Goal: Information Seeking & Learning: Learn about a topic

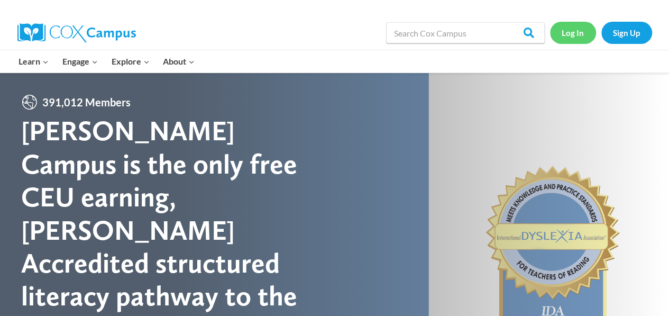
click at [569, 39] on link "Log In" at bounding box center [573, 33] width 46 height 22
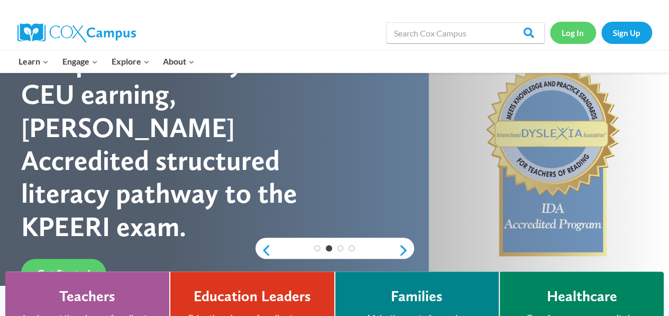
scroll to position [103, 0]
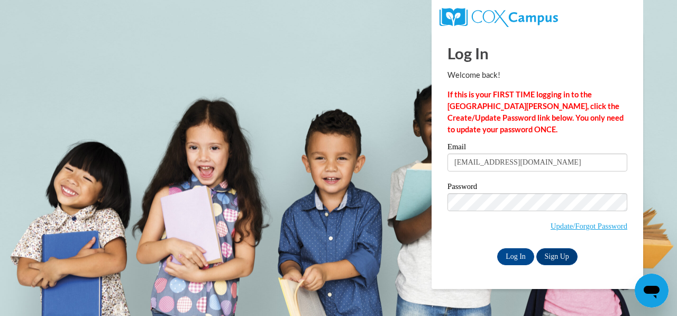
drag, startPoint x: 500, startPoint y: 172, endPoint x: 495, endPoint y: 147, distance: 25.2
click at [495, 147] on div "Email janessarichardson3@gmail.com" at bounding box center [538, 161] width 180 height 37
click at [455, 162] on input "janessarichardson3@gmail.com" at bounding box center [538, 162] width 180 height 18
click at [568, 166] on input "janessarichardson3@gmail.com" at bounding box center [538, 162] width 180 height 18
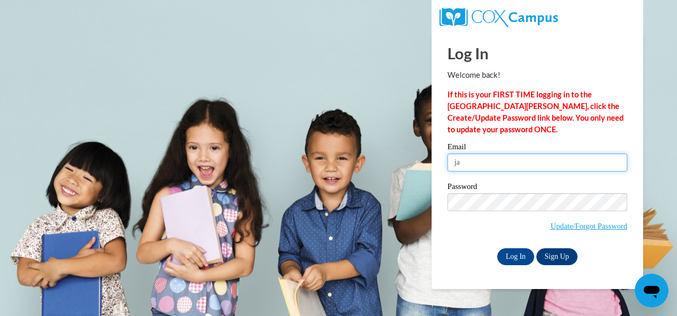
type input "j"
type input "Jaylagraham1414@gmail.com"
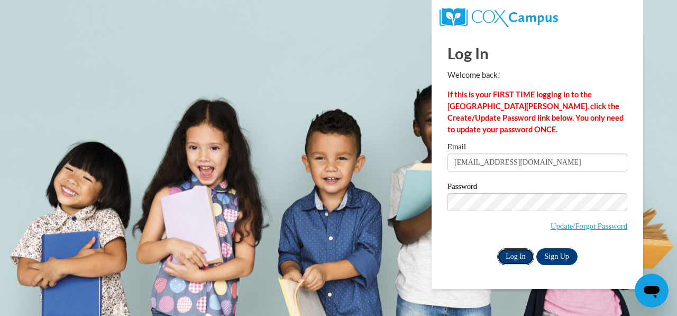
click at [518, 259] on input "Log In" at bounding box center [515, 256] width 37 height 17
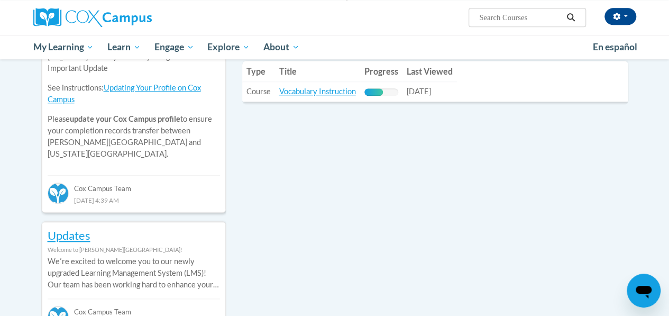
scroll to position [406, 0]
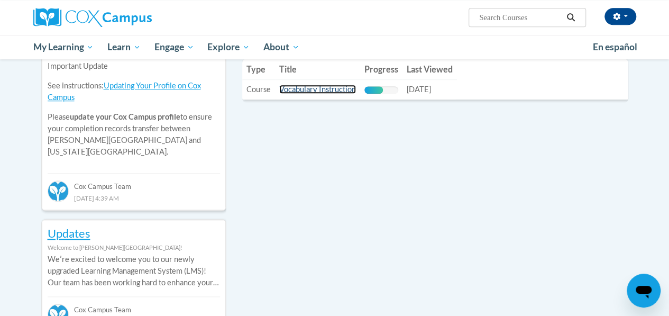
click at [339, 93] on link "Vocabulary Instruction" at bounding box center [317, 89] width 77 height 9
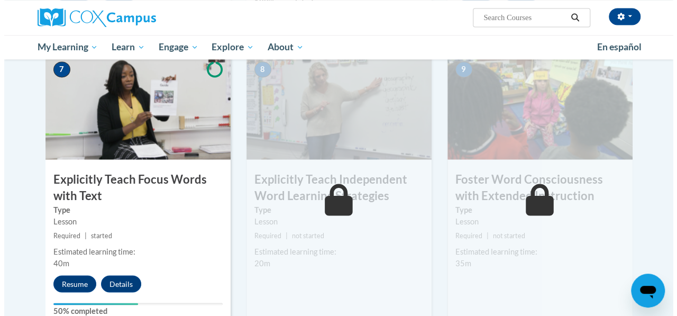
scroll to position [831, 0]
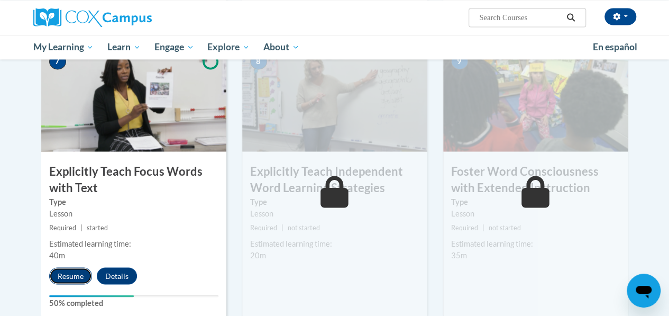
click at [65, 271] on button "Resume" at bounding box center [70, 275] width 43 height 17
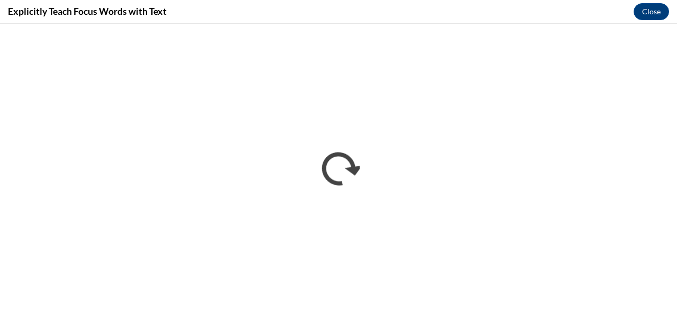
scroll to position [0, 0]
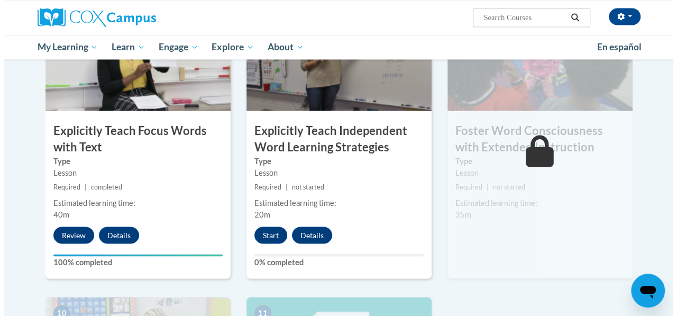
scroll to position [872, 0]
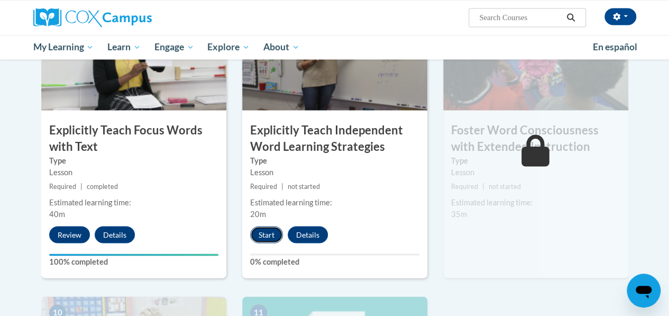
click at [260, 233] on button "Start" at bounding box center [266, 234] width 33 height 17
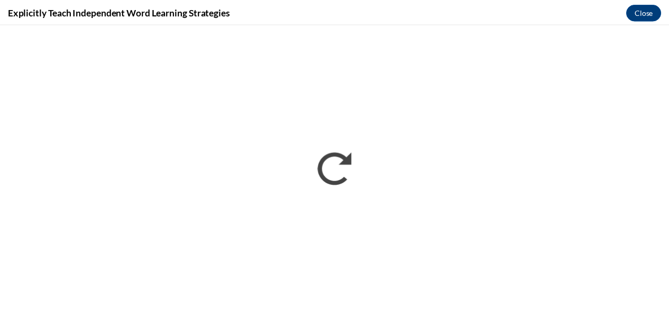
scroll to position [0, 0]
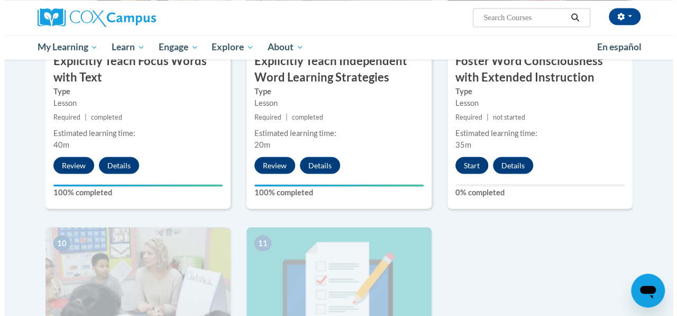
scroll to position [940, 0]
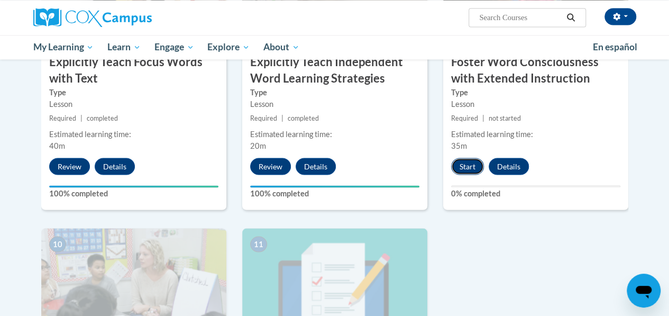
click at [461, 163] on button "Start" at bounding box center [467, 166] width 33 height 17
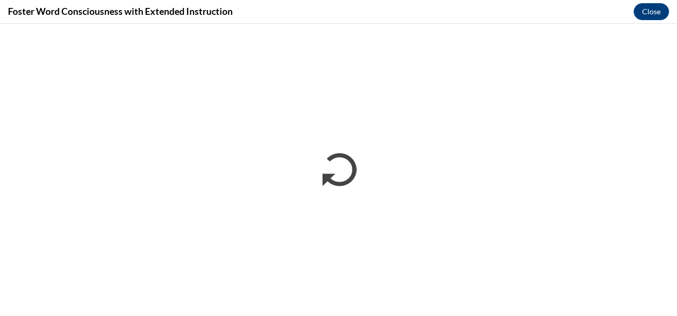
scroll to position [0, 0]
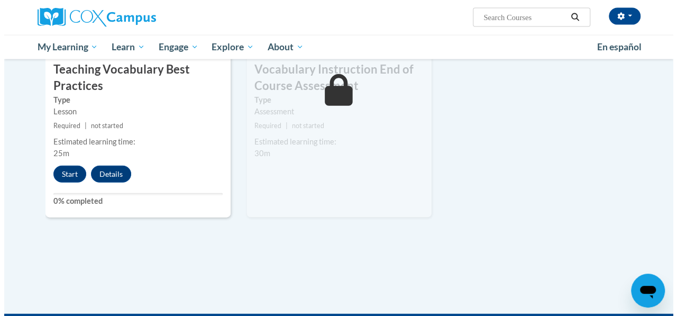
scroll to position [1227, 0]
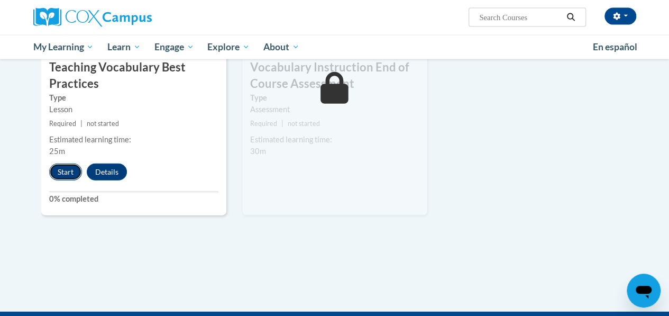
click at [57, 165] on button "Start" at bounding box center [65, 172] width 33 height 17
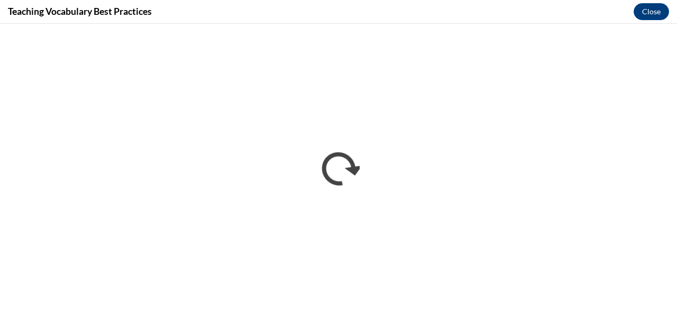
scroll to position [0, 0]
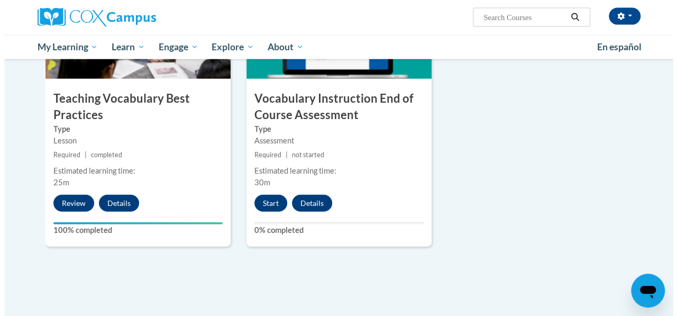
scroll to position [1196, 0]
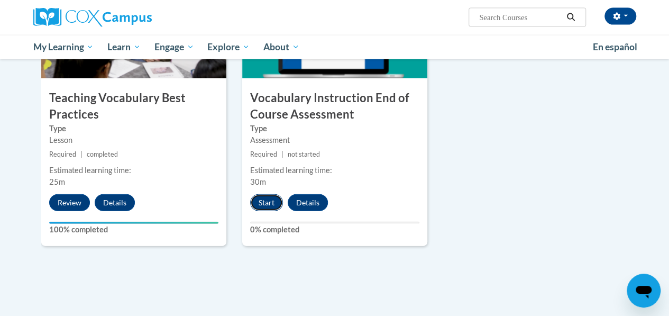
click at [269, 194] on button "Start" at bounding box center [266, 202] width 33 height 17
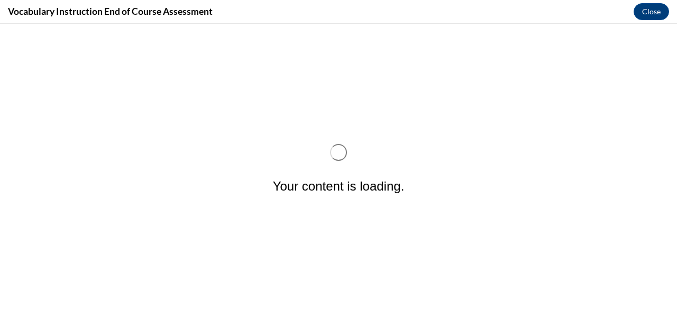
scroll to position [0, 0]
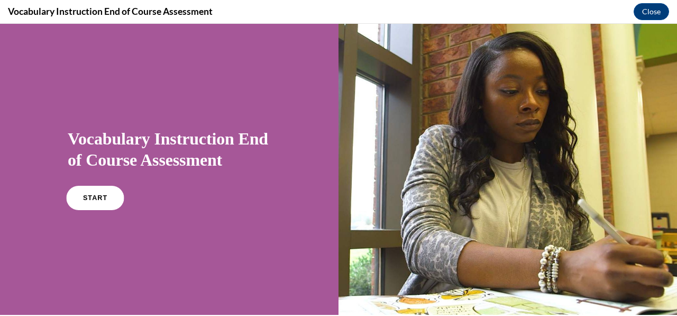
click at [86, 202] on link "START" at bounding box center [95, 198] width 58 height 24
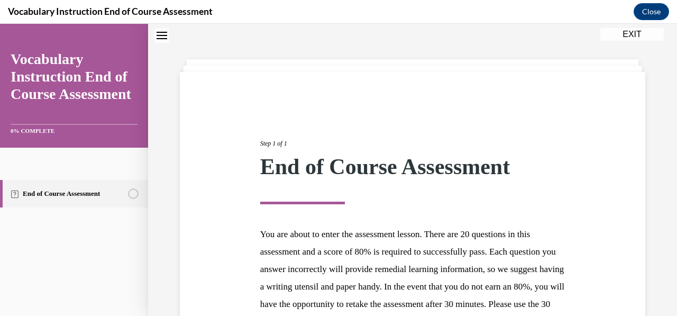
scroll to position [169, 0]
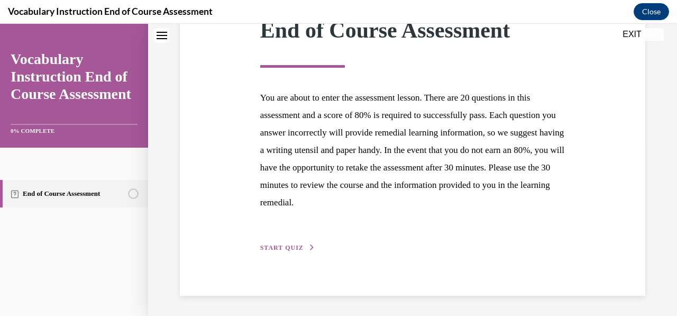
click at [305, 248] on button "START QUIZ" at bounding box center [287, 248] width 55 height 10
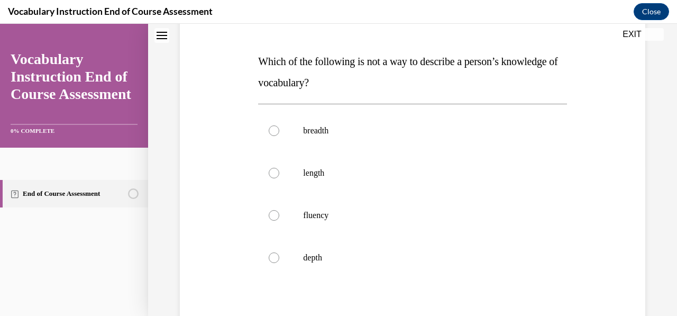
scroll to position [156, 0]
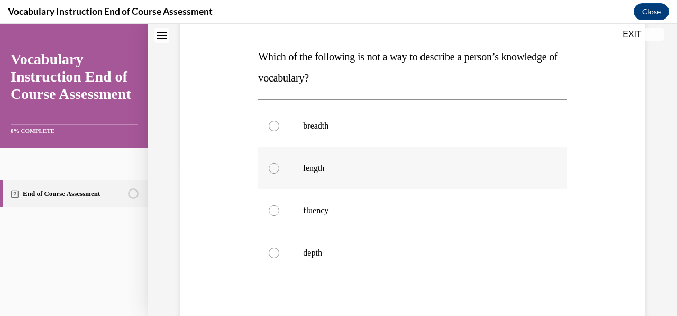
click at [270, 179] on label "length" at bounding box center [412, 168] width 308 height 42
click at [270, 174] on input "length" at bounding box center [274, 168] width 11 height 11
radio input "true"
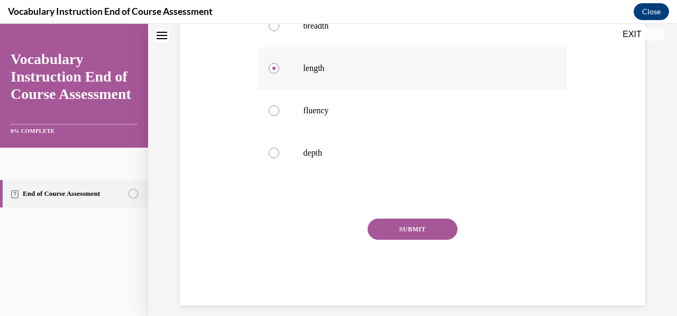
scroll to position [266, 0]
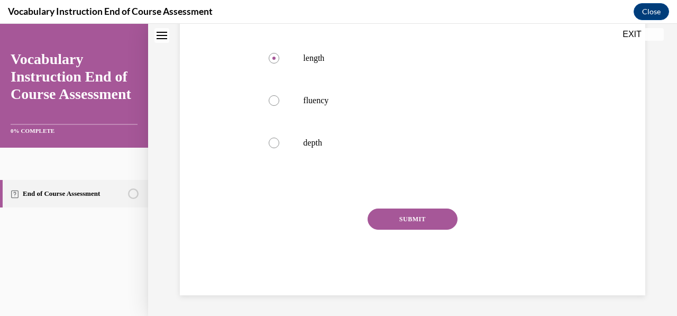
click at [403, 226] on button "SUBMIT" at bounding box center [413, 218] width 90 height 21
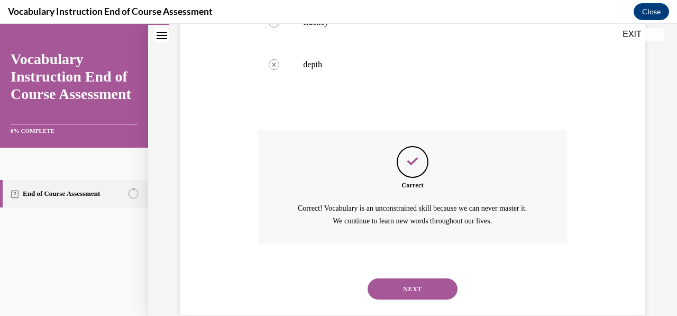
scroll to position [364, 0]
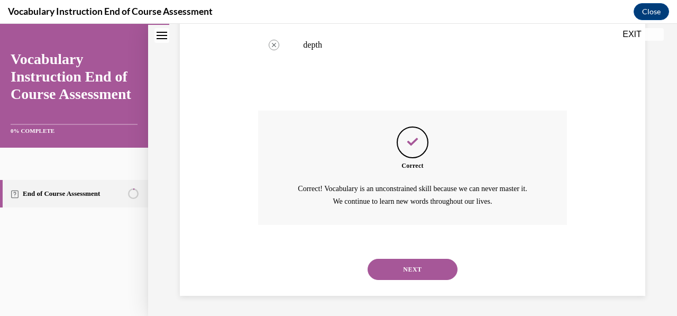
click at [393, 279] on button "NEXT" at bounding box center [413, 269] width 90 height 21
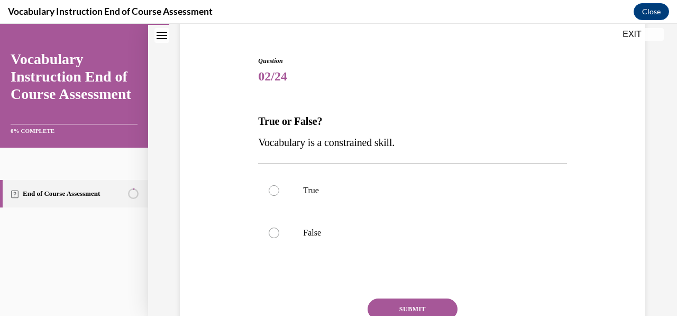
scroll to position [90, 0]
click at [271, 227] on label "False" at bounding box center [412, 233] width 308 height 42
click at [271, 228] on input "False" at bounding box center [274, 233] width 11 height 11
radio input "true"
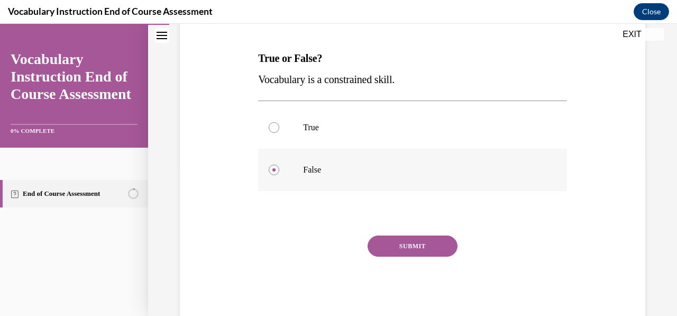
scroll to position [157, 0]
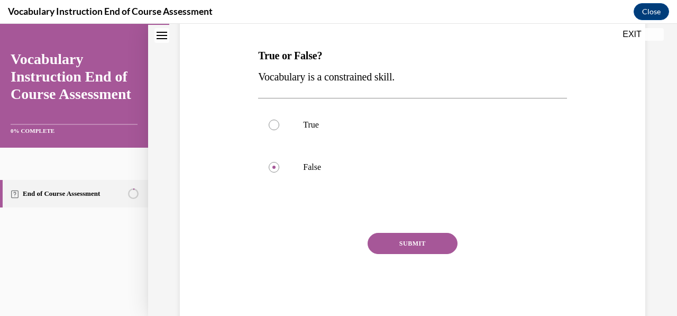
click at [411, 244] on button "SUBMIT" at bounding box center [413, 243] width 90 height 21
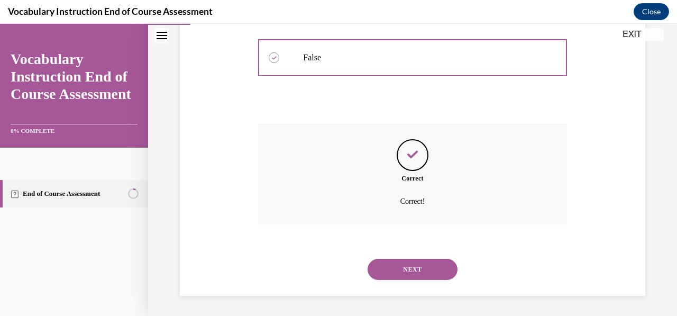
scroll to position [267, 0]
click at [407, 269] on button "NEXT" at bounding box center [413, 268] width 90 height 21
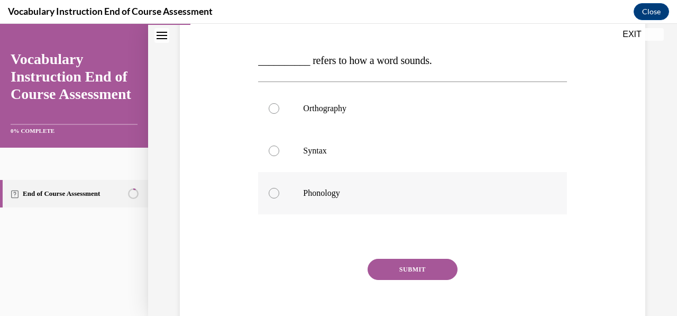
scroll to position [153, 0]
click at [283, 193] on label "Phonology" at bounding box center [412, 192] width 308 height 42
click at [279, 193] on input "Phonology" at bounding box center [274, 192] width 11 height 11
radio input "true"
click at [395, 277] on button "SUBMIT" at bounding box center [413, 268] width 90 height 21
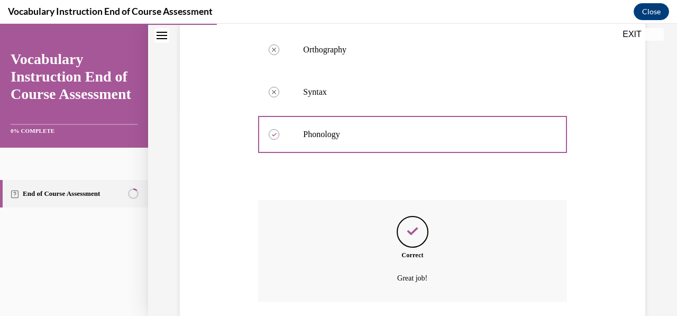
scroll to position [288, 0]
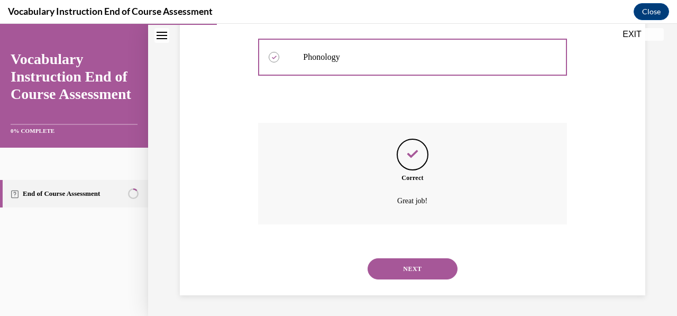
click at [395, 277] on button "NEXT" at bounding box center [413, 268] width 90 height 21
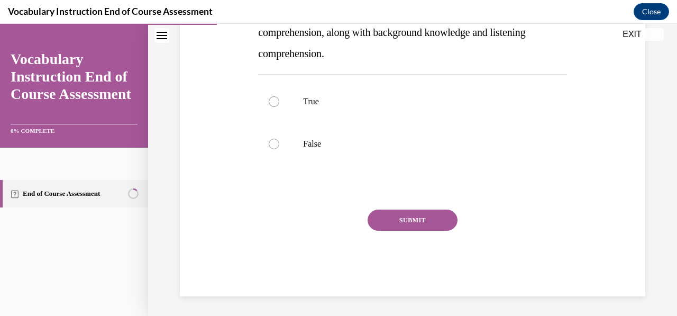
scroll to position [222, 0]
click at [271, 96] on div at bounding box center [274, 101] width 11 height 11
click at [271, 96] on input "True" at bounding box center [274, 101] width 11 height 11
radio input "true"
click at [407, 210] on button "SUBMIT" at bounding box center [413, 220] width 90 height 21
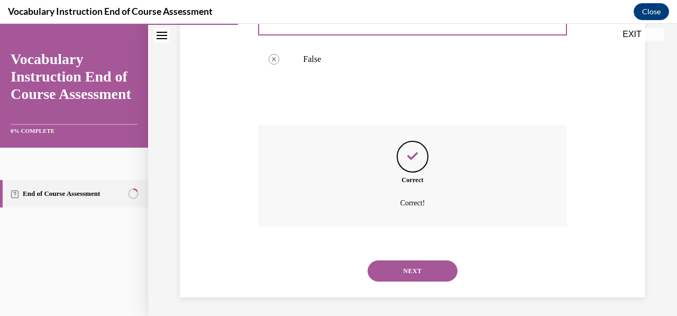
scroll to position [309, 0]
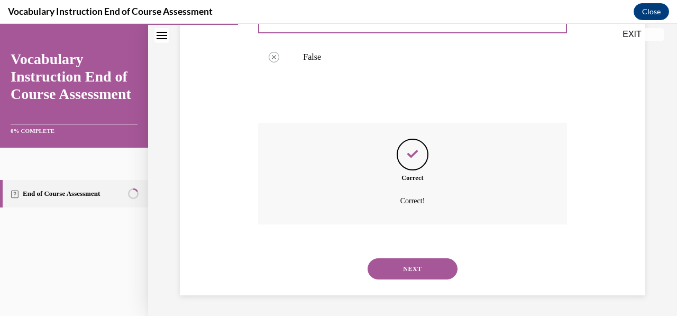
click at [402, 264] on button "NEXT" at bounding box center [413, 268] width 90 height 21
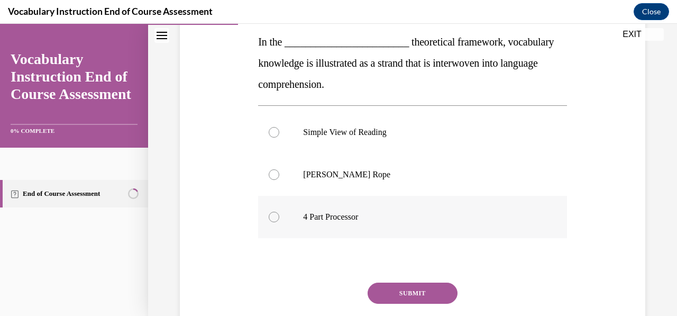
scroll to position [173, 0]
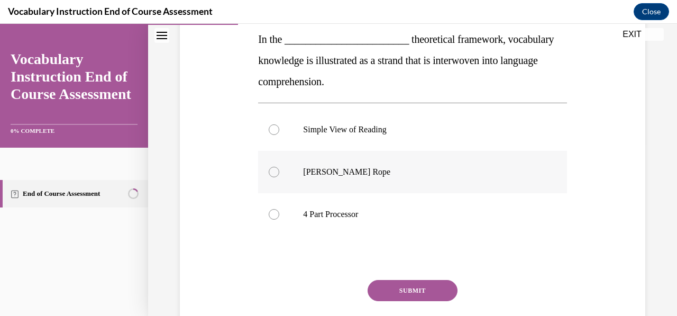
click at [283, 171] on label "Scarborough's Rope" at bounding box center [412, 172] width 308 height 42
click at [279, 171] on input "Scarborough's Rope" at bounding box center [274, 172] width 11 height 11
radio input "true"
click at [418, 301] on div "SUBMIT" at bounding box center [412, 306] width 308 height 53
click at [413, 287] on button "SUBMIT" at bounding box center [413, 290] width 90 height 21
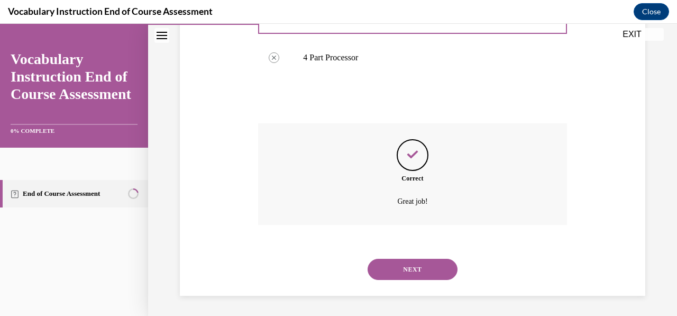
scroll to position [330, 0]
click at [410, 267] on button "NEXT" at bounding box center [413, 268] width 90 height 21
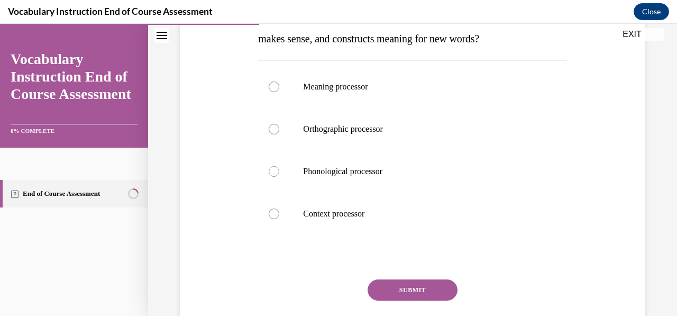
scroll to position [194, 0]
click at [283, 89] on label "Meaning processor" at bounding box center [412, 87] width 308 height 42
click at [279, 89] on input "Meaning processor" at bounding box center [274, 87] width 11 height 11
radio input "true"
click at [402, 288] on button "SUBMIT" at bounding box center [413, 290] width 90 height 21
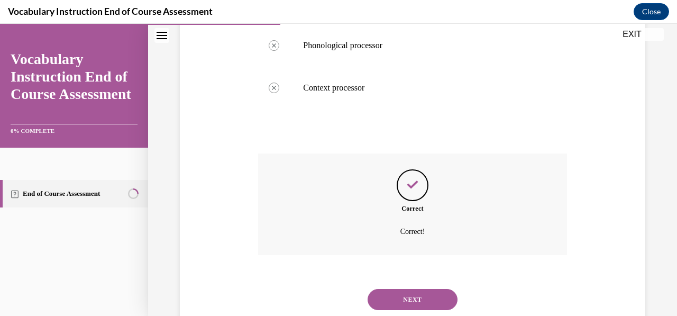
scroll to position [351, 0]
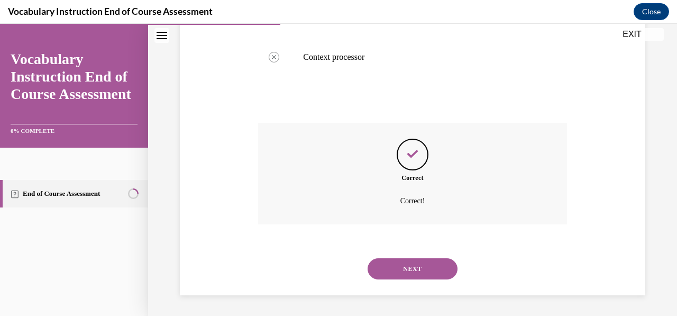
click at [407, 271] on button "NEXT" at bounding box center [413, 268] width 90 height 21
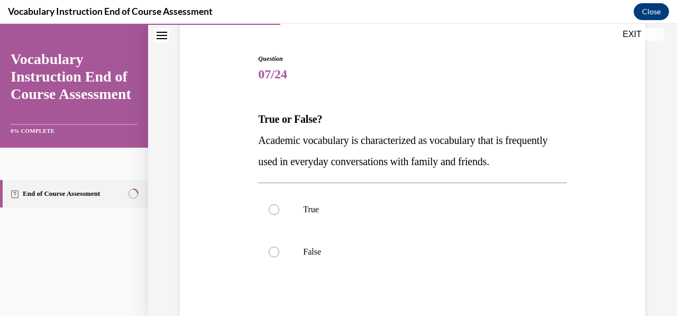
scroll to position [93, 0]
click at [279, 248] on label "False" at bounding box center [412, 252] width 308 height 42
click at [279, 248] on input "False" at bounding box center [274, 252] width 11 height 11
radio input "true"
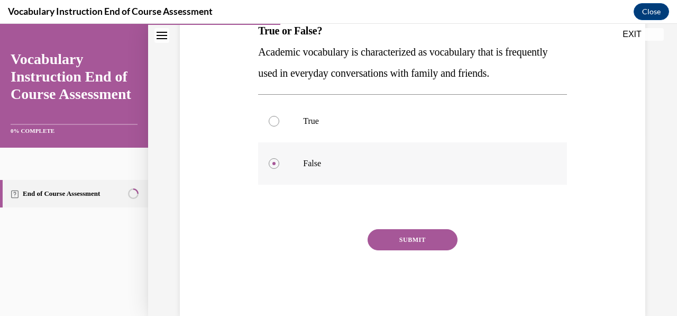
scroll to position [192, 0]
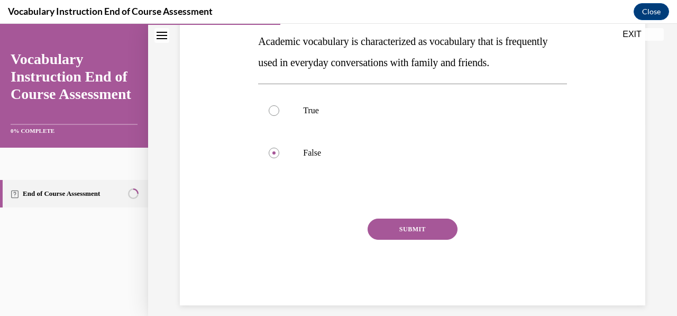
click at [385, 225] on button "SUBMIT" at bounding box center [413, 229] width 90 height 21
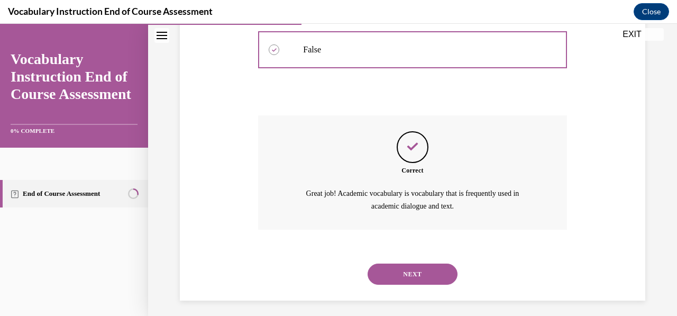
scroll to position [300, 0]
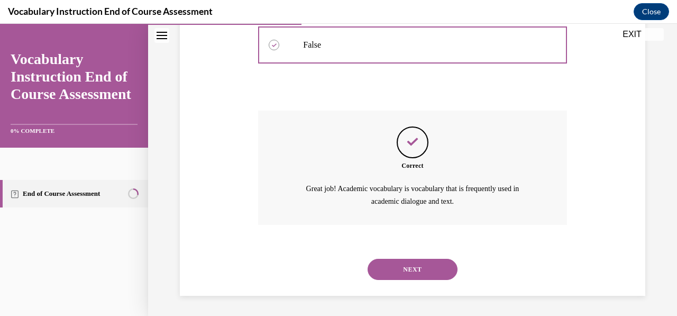
click at [397, 273] on button "NEXT" at bounding box center [413, 269] width 90 height 21
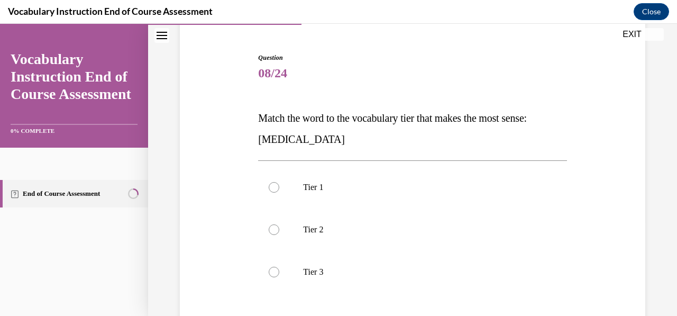
scroll to position [98, 0]
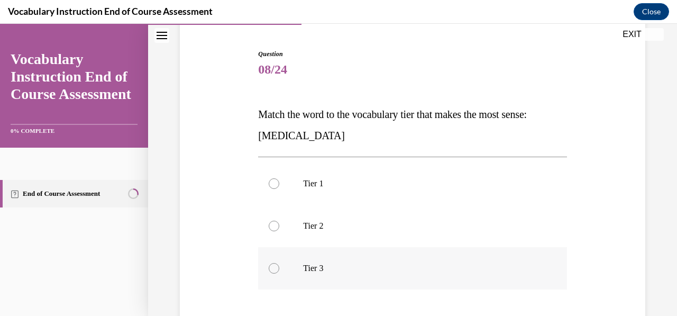
click at [288, 262] on label "Tier 3" at bounding box center [412, 268] width 308 height 42
click at [279, 263] on input "Tier 3" at bounding box center [274, 268] width 11 height 11
radio input "true"
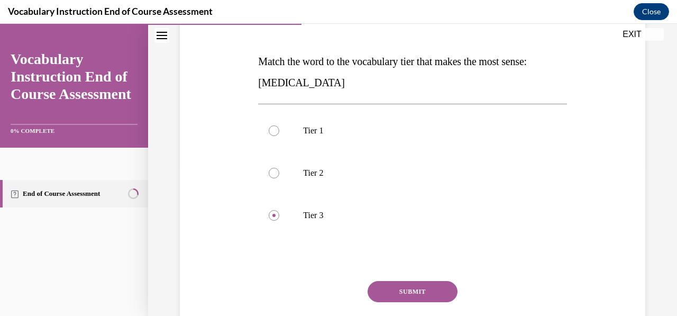
scroll to position [151, 0]
click at [385, 285] on button "SUBMIT" at bounding box center [413, 290] width 90 height 21
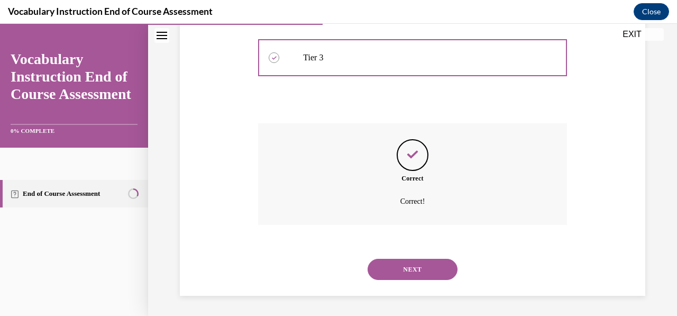
scroll to position [309, 0]
click at [395, 264] on button "NEXT" at bounding box center [413, 268] width 90 height 21
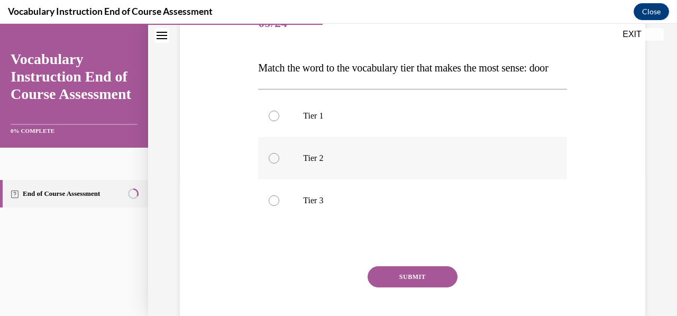
scroll to position [145, 0]
click at [275, 121] on div at bounding box center [274, 115] width 11 height 11
click at [275, 121] on input "Tier 1" at bounding box center [274, 115] width 11 height 11
radio input "true"
click at [379, 287] on button "SUBMIT" at bounding box center [413, 276] width 90 height 21
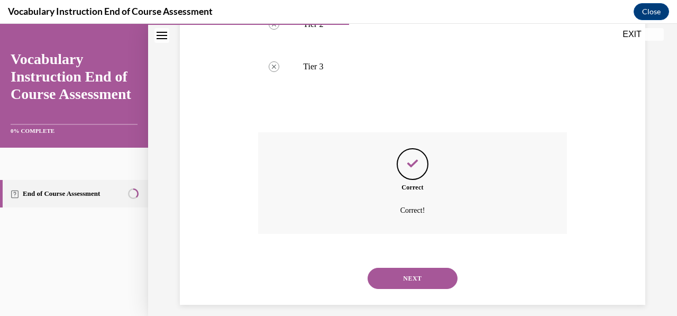
scroll to position [309, 0]
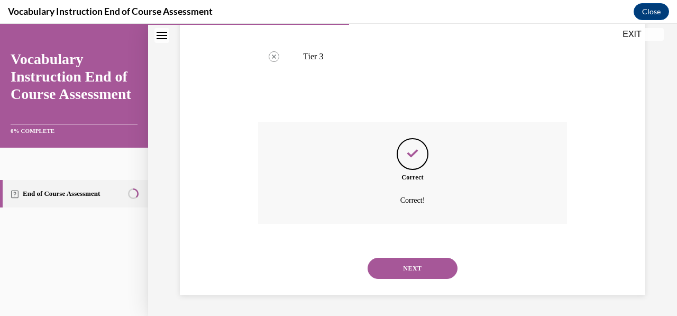
click at [393, 270] on button "NEXT" at bounding box center [413, 268] width 90 height 21
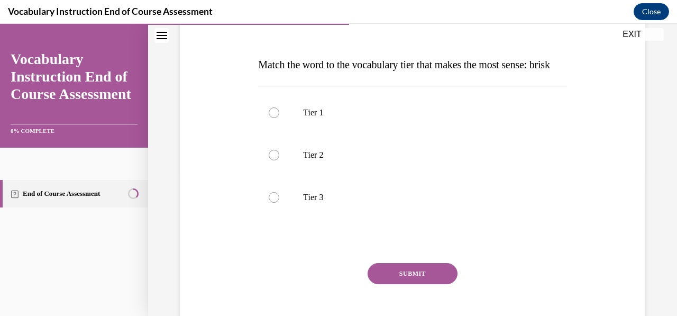
scroll to position [150, 0]
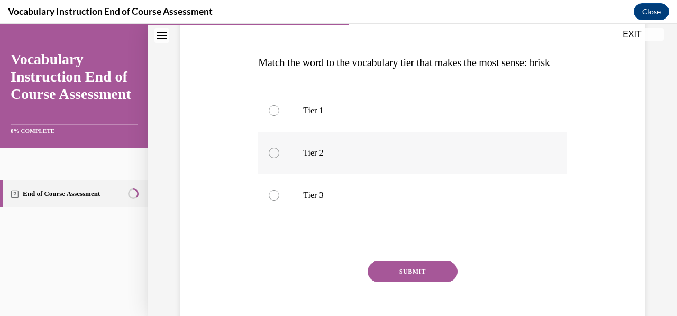
click at [279, 174] on label "Tier 2" at bounding box center [412, 153] width 308 height 42
click at [279, 158] on input "Tier 2" at bounding box center [274, 153] width 11 height 11
radio input "true"
click at [416, 282] on button "SUBMIT" at bounding box center [413, 271] width 90 height 21
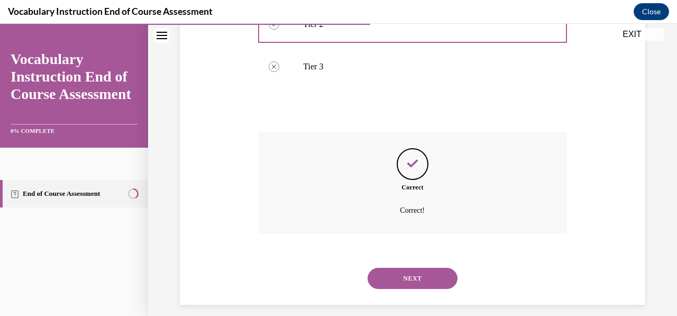
scroll to position [309, 0]
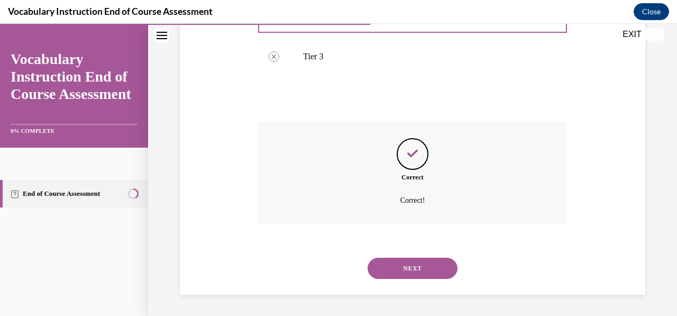
click at [417, 269] on button "NEXT" at bounding box center [413, 268] width 90 height 21
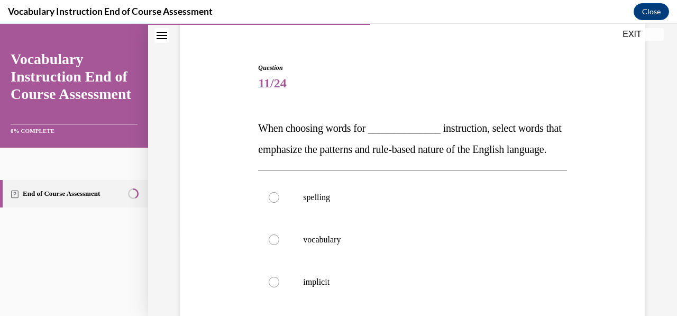
scroll to position [85, 0]
click at [284, 213] on label "spelling" at bounding box center [412, 197] width 308 height 42
click at [279, 202] on input "spelling" at bounding box center [274, 197] width 11 height 11
radio input "true"
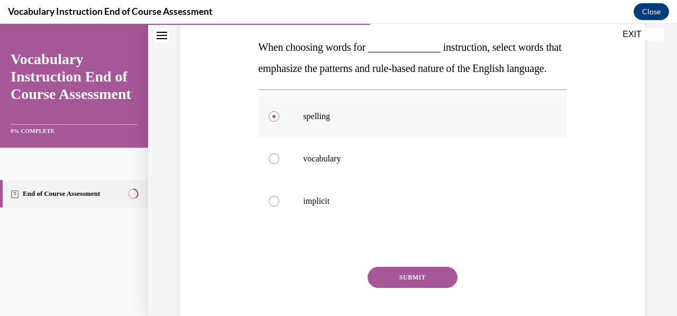
scroll to position [244, 0]
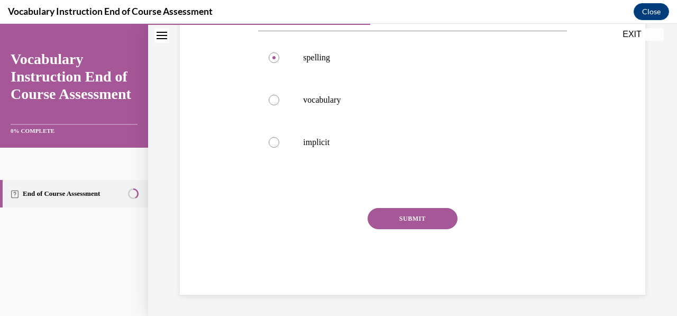
click at [382, 218] on button "SUBMIT" at bounding box center [413, 218] width 90 height 21
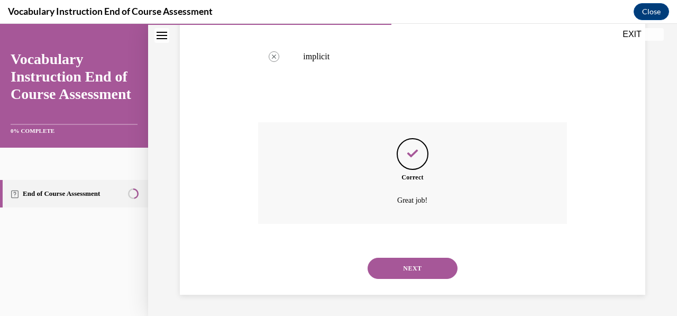
scroll to position [330, 0]
click at [392, 268] on button "NEXT" at bounding box center [413, 268] width 90 height 21
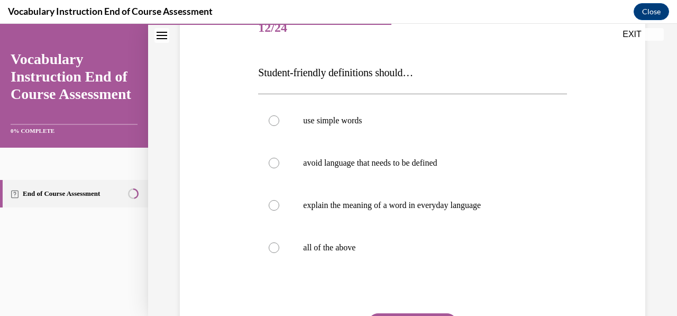
scroll to position [140, 0]
click at [275, 247] on div at bounding box center [274, 247] width 11 height 11
click at [275, 247] on input "all of the above" at bounding box center [274, 247] width 11 height 11
radio input "true"
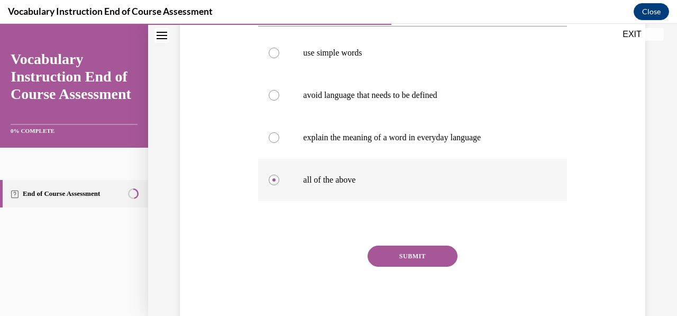
scroll to position [214, 0]
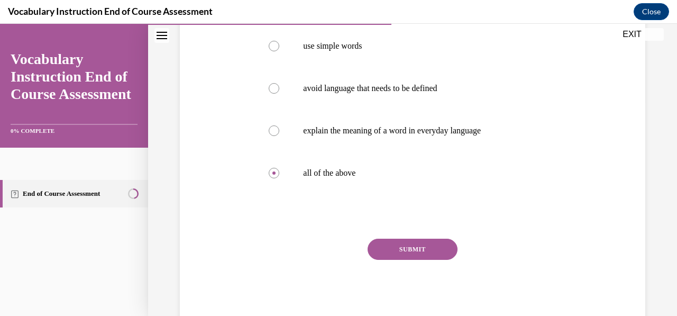
click at [382, 252] on button "SUBMIT" at bounding box center [413, 249] width 90 height 21
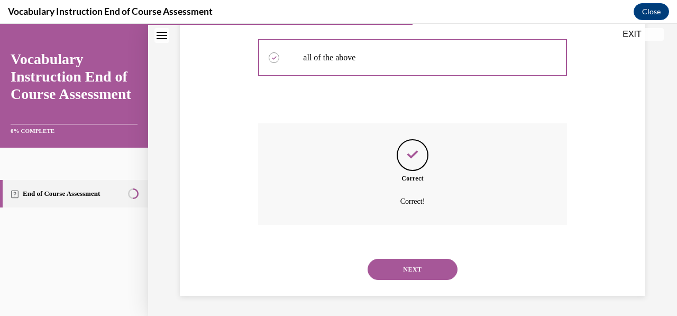
scroll to position [330, 0]
click at [403, 279] on button "NEXT" at bounding box center [413, 268] width 90 height 21
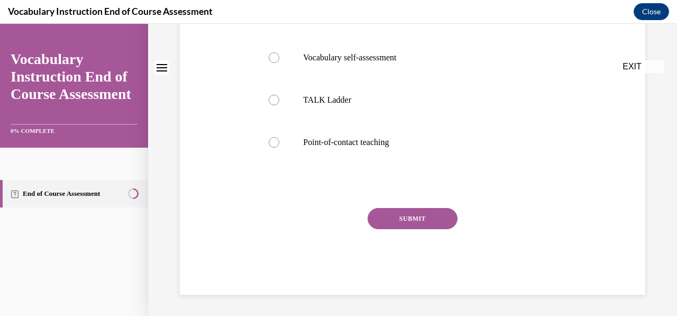
scroll to position [0, 0]
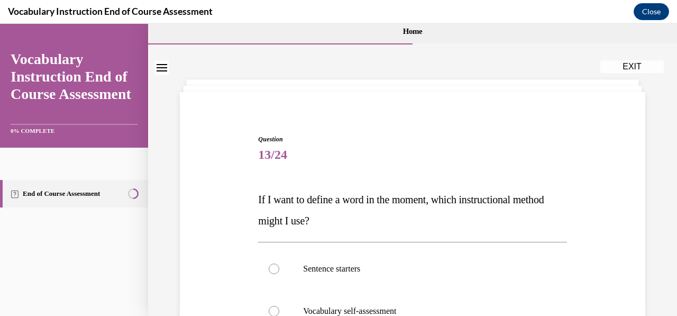
drag, startPoint x: 401, startPoint y: 297, endPoint x: 409, endPoint y: 196, distance: 100.9
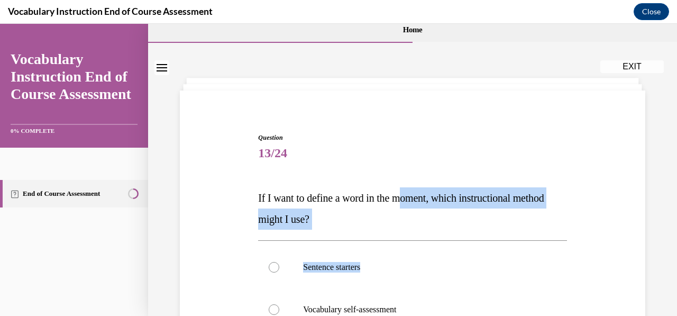
scroll to position [15, 0]
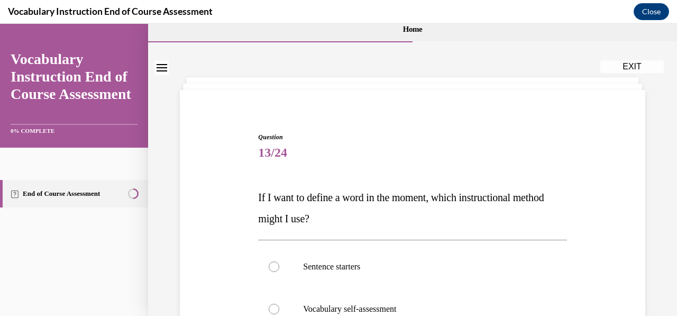
click at [377, 139] on span "Question" at bounding box center [412, 137] width 308 height 10
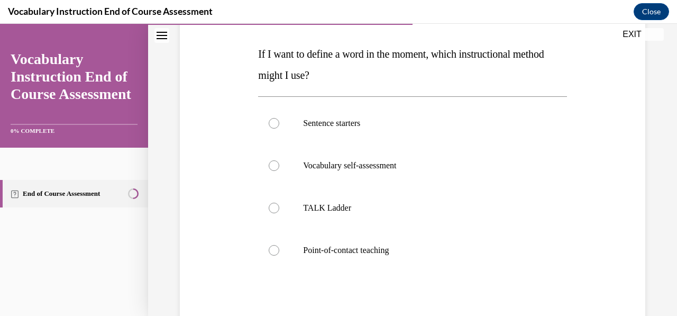
scroll to position [157, 0]
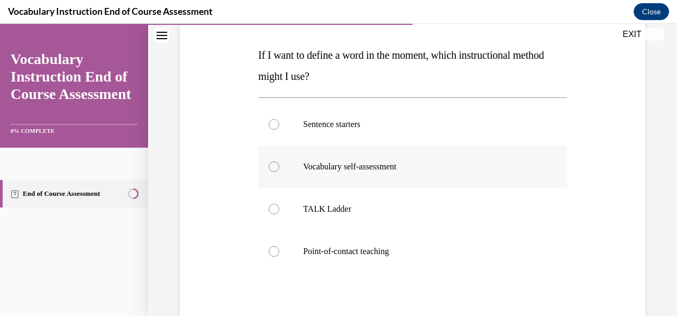
click at [270, 166] on div at bounding box center [274, 166] width 11 height 11
click at [270, 166] on input "Vocabulary self-assessment" at bounding box center [274, 166] width 11 height 11
radio input "true"
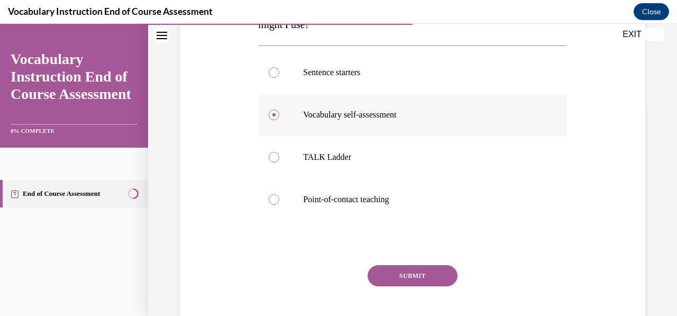
scroll to position [210, 0]
click at [389, 276] on button "SUBMIT" at bounding box center [413, 275] width 90 height 21
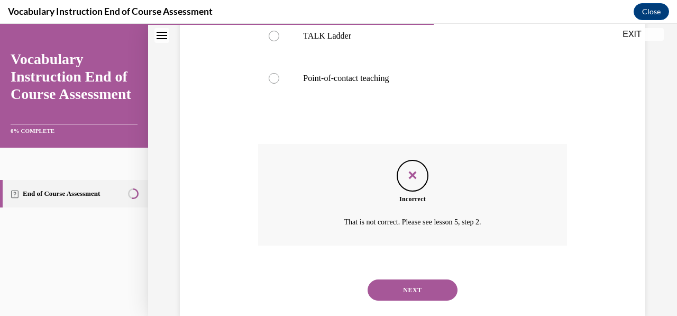
scroll to position [351, 0]
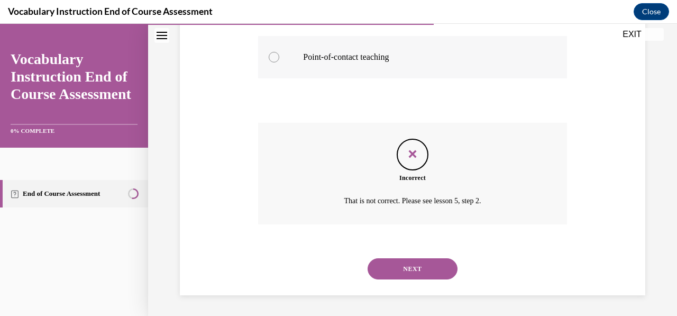
click at [283, 57] on label "Point-of-contact teaching" at bounding box center [412, 57] width 308 height 42
click at [391, 267] on button "NEXT" at bounding box center [413, 268] width 90 height 21
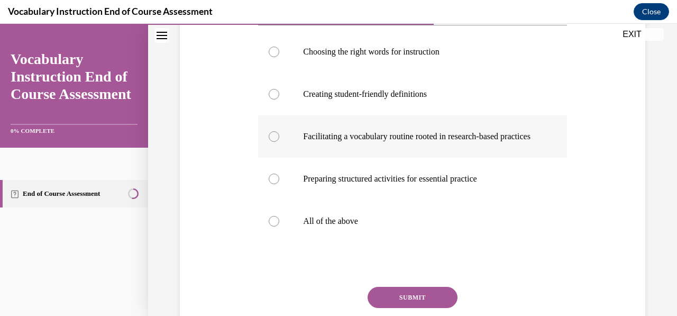
scroll to position [209, 0]
click at [273, 226] on div at bounding box center [274, 220] width 11 height 11
click at [273, 226] on input "All of the above" at bounding box center [274, 220] width 11 height 11
radio input "true"
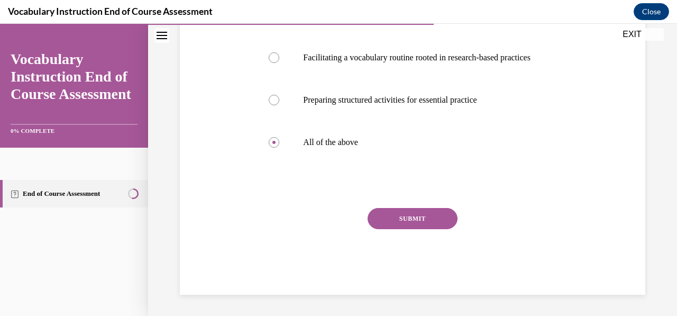
click at [379, 227] on button "SUBMIT" at bounding box center [413, 218] width 90 height 21
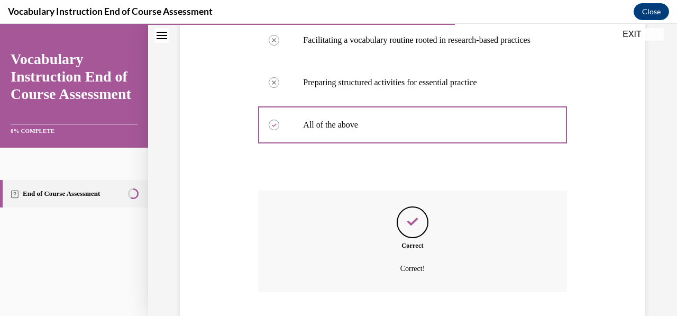
scroll to position [404, 0]
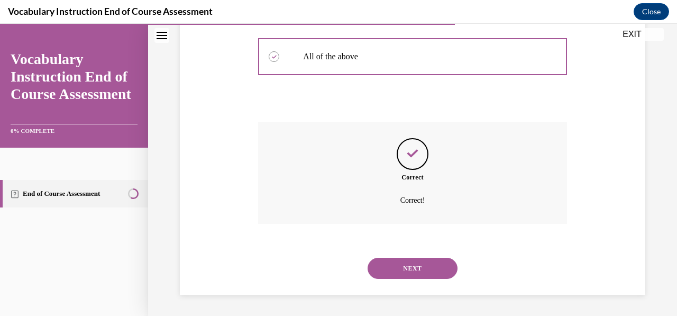
click at [394, 267] on button "NEXT" at bounding box center [413, 268] width 90 height 21
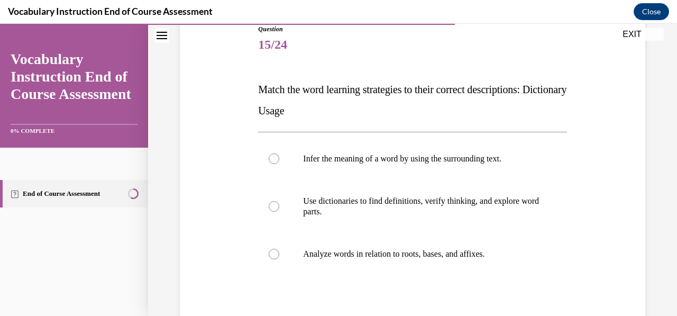
scroll to position [138, 0]
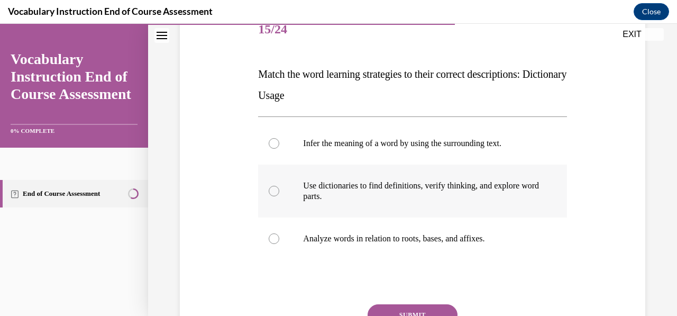
click at [272, 186] on div at bounding box center [274, 191] width 11 height 11
click at [272, 186] on input "Use dictionaries to find definitions, verify thinking, and explore word parts." at bounding box center [274, 191] width 11 height 11
radio input "true"
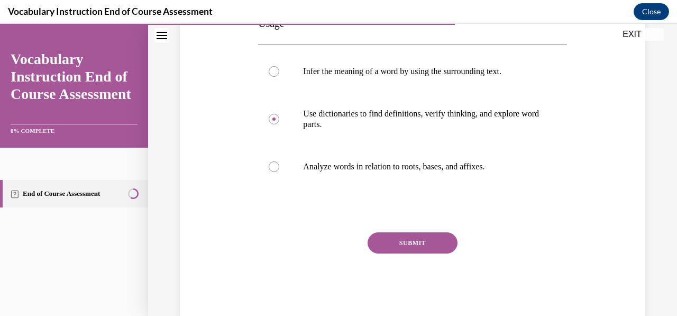
scroll to position [215, 0]
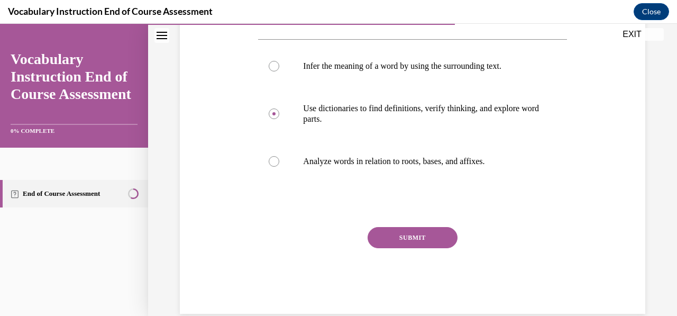
click at [385, 241] on button "SUBMIT" at bounding box center [413, 237] width 90 height 21
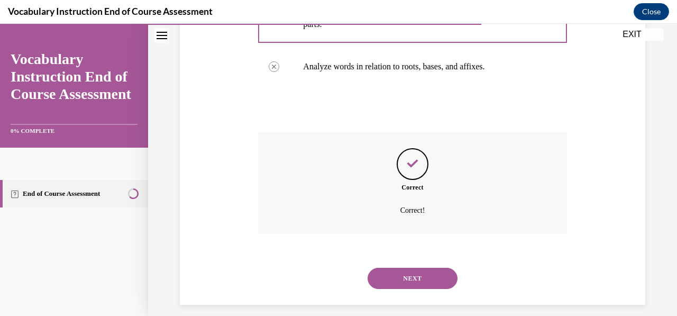
scroll to position [320, 0]
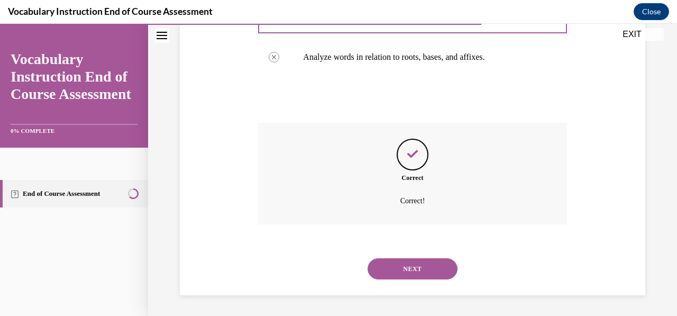
click at [402, 274] on button "NEXT" at bounding box center [413, 268] width 90 height 21
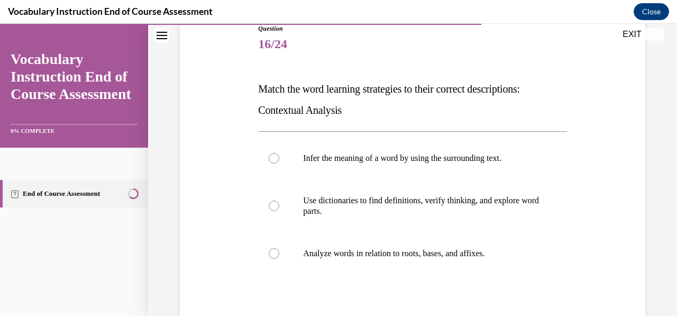
scroll to position [124, 0]
click at [269, 158] on div at bounding box center [274, 157] width 11 height 11
click at [269, 158] on input "Infer the meaning of a word by using the surrounding text." at bounding box center [274, 157] width 11 height 11
radio input "true"
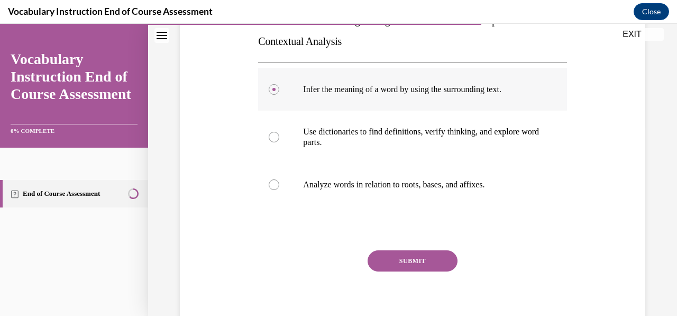
scroll to position [234, 0]
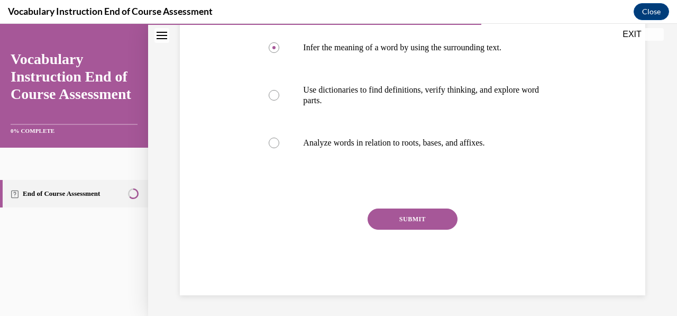
click at [398, 223] on button "SUBMIT" at bounding box center [413, 218] width 90 height 21
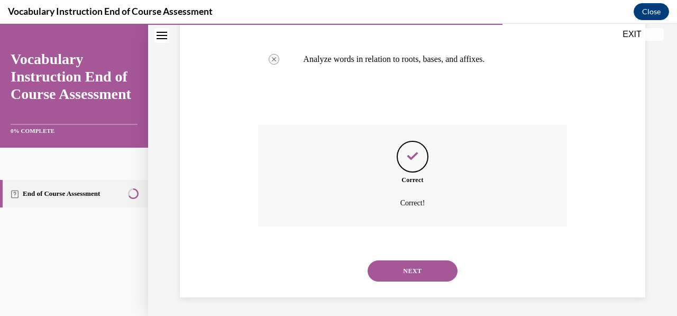
scroll to position [320, 0]
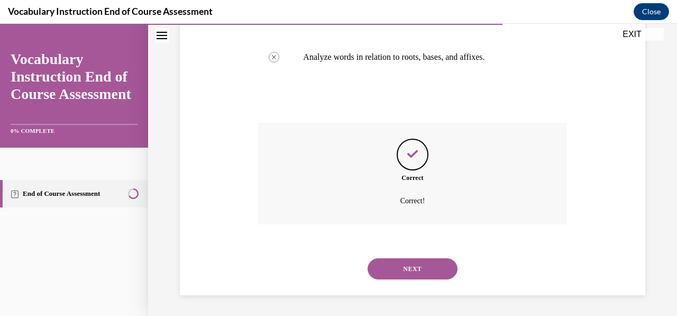
click at [393, 267] on button "NEXT" at bounding box center [413, 268] width 90 height 21
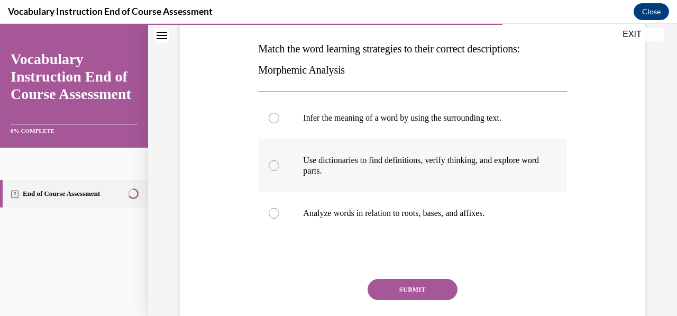
scroll to position [164, 0]
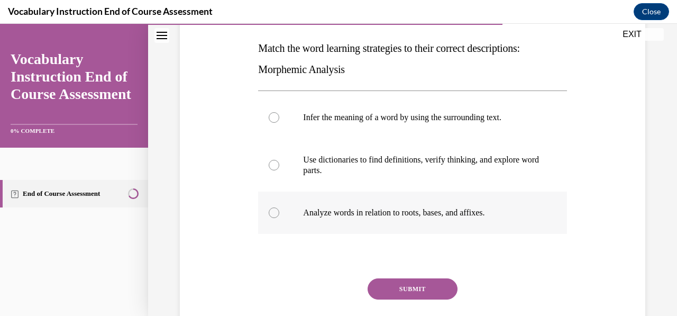
click at [274, 208] on div at bounding box center [274, 212] width 11 height 11
click at [274, 208] on input "Analyze words in relation to roots, bases, and affixes." at bounding box center [274, 212] width 11 height 11
radio input "true"
click at [406, 285] on button "SUBMIT" at bounding box center [413, 288] width 90 height 21
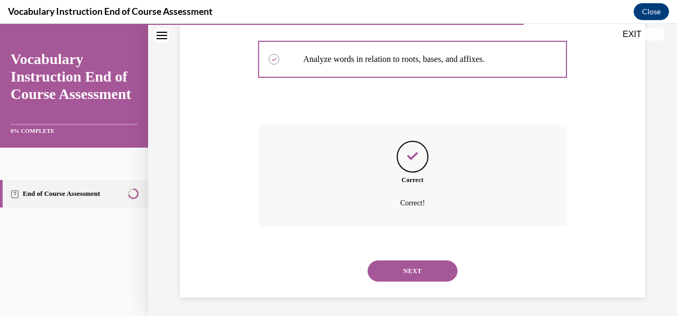
scroll to position [320, 0]
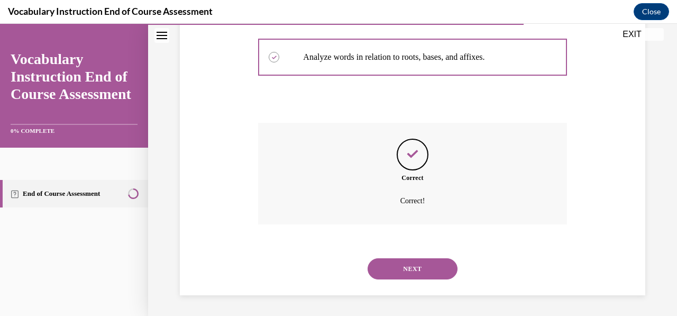
click at [411, 267] on button "NEXT" at bounding box center [413, 268] width 90 height 21
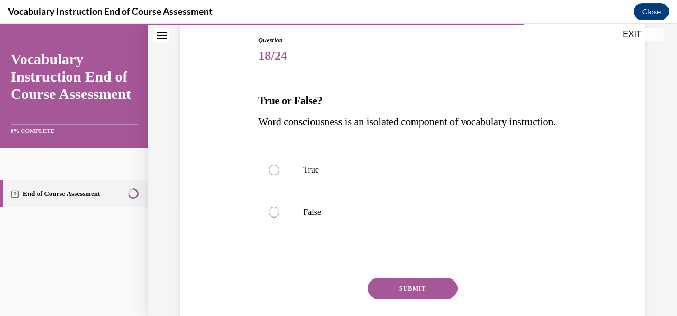
scroll to position [124, 0]
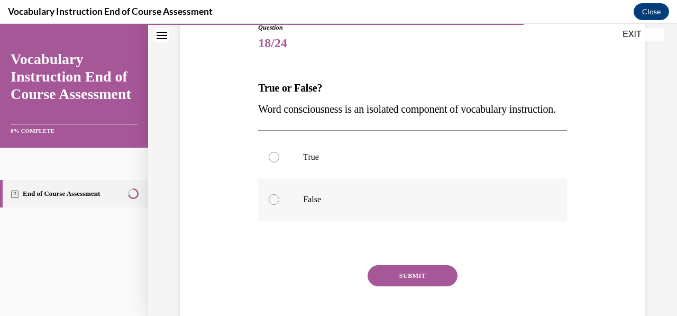
click at [267, 221] on label "False" at bounding box center [412, 199] width 308 height 42
click at [269, 205] on input "False" at bounding box center [274, 199] width 11 height 11
radio input "true"
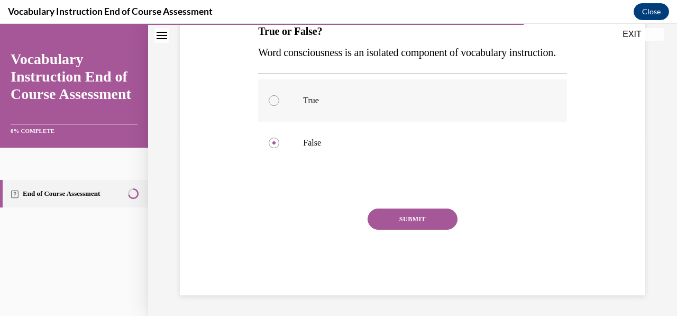
scroll to position [202, 0]
click at [384, 223] on button "SUBMIT" at bounding box center [413, 218] width 90 height 21
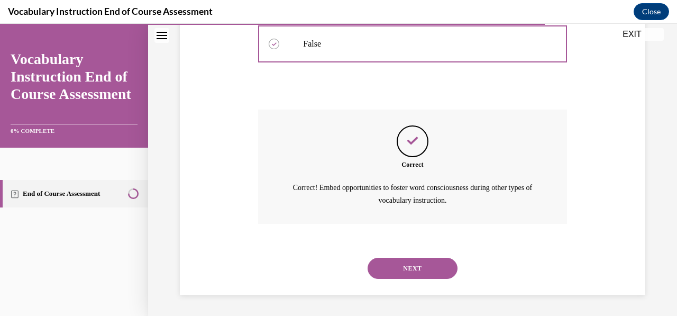
scroll to position [300, 0]
click at [394, 268] on button "NEXT" at bounding box center [413, 268] width 90 height 21
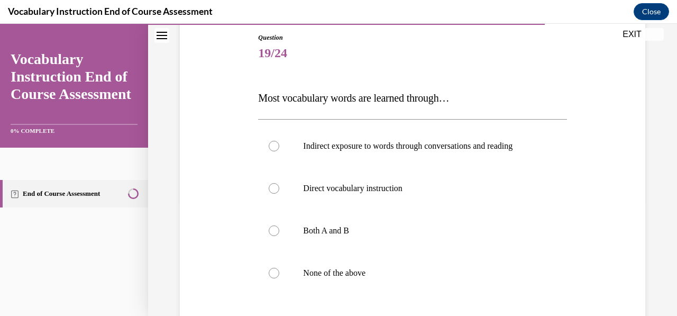
scroll to position [116, 0]
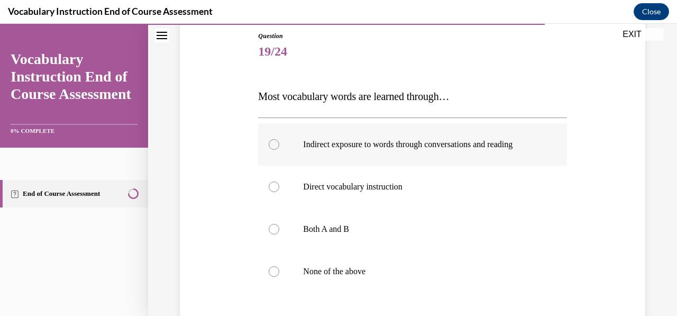
click at [275, 149] on label "Indirect exposure to words through conversations and reading" at bounding box center [412, 144] width 308 height 42
click at [275, 149] on input "Indirect exposure to words through conversations and reading" at bounding box center [274, 144] width 11 height 11
radio input "true"
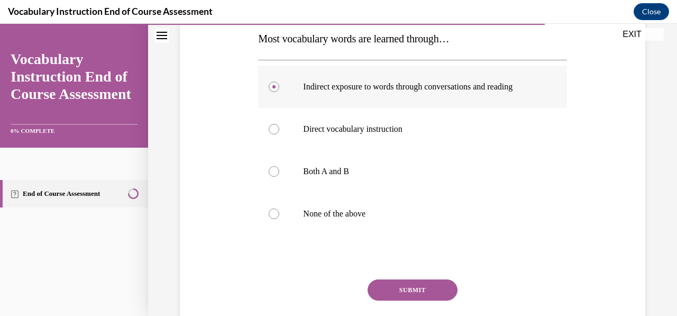
scroll to position [179, 0]
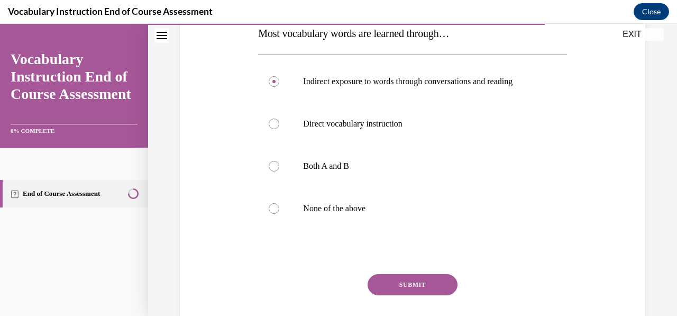
click at [393, 283] on button "SUBMIT" at bounding box center [413, 284] width 90 height 21
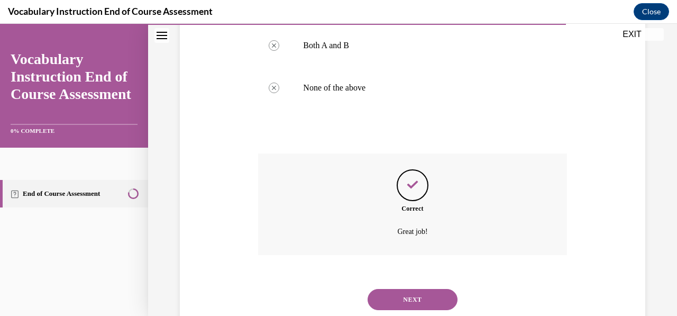
scroll to position [330, 0]
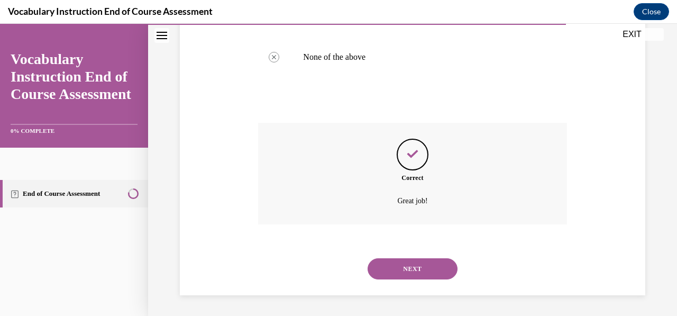
click at [391, 269] on button "NEXT" at bounding box center [413, 268] width 90 height 21
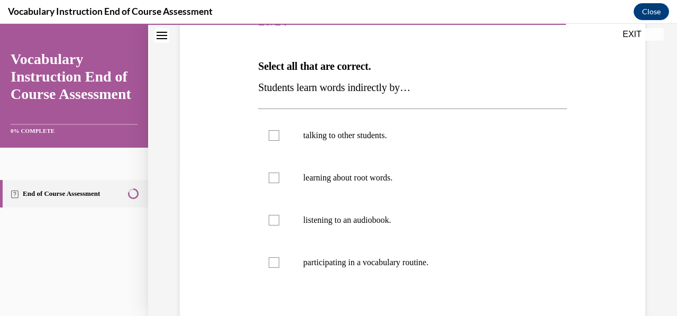
scroll to position [147, 0]
click at [285, 265] on label "participating in a vocabulary routine." at bounding box center [412, 262] width 308 height 42
click at [279, 265] on input "participating in a vocabulary routine." at bounding box center [274, 262] width 11 height 11
checkbox input "true"
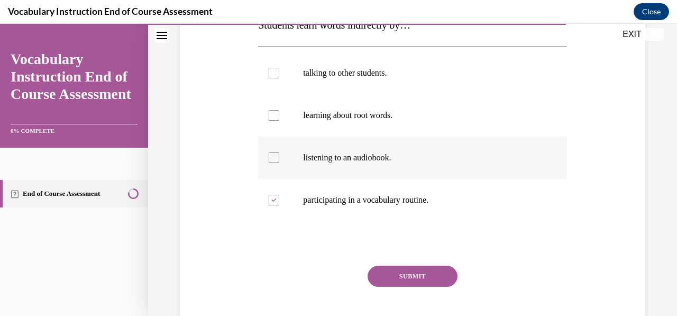
scroll to position [209, 0]
click at [274, 72] on div at bounding box center [274, 72] width 11 height 11
click at [274, 72] on input "talking to other students." at bounding box center [274, 72] width 11 height 11
checkbox input "true"
click at [275, 118] on div at bounding box center [274, 115] width 11 height 11
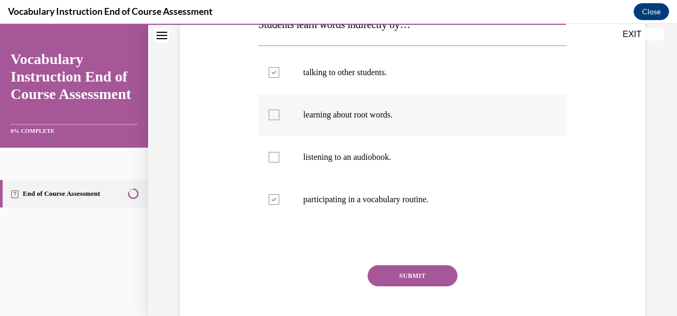
click at [275, 118] on input "learning about root words." at bounding box center [274, 115] width 11 height 11
checkbox input "true"
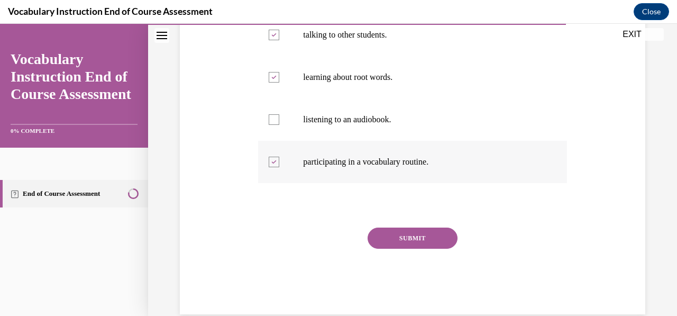
scroll to position [246, 0]
click at [276, 123] on div at bounding box center [274, 120] width 11 height 11
click at [276, 123] on input "listening to an audiobook." at bounding box center [274, 120] width 11 height 11
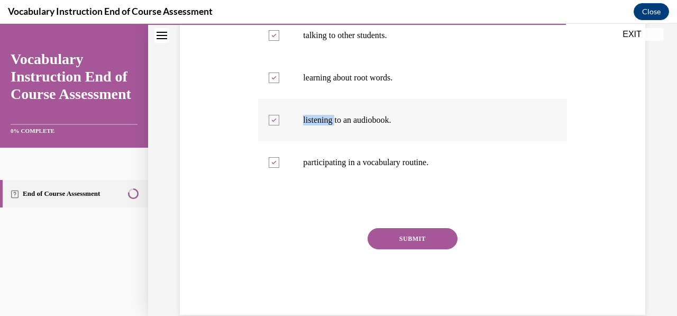
click at [276, 123] on div at bounding box center [274, 120] width 11 height 11
click at [276, 123] on input "listening to an audiobook." at bounding box center [274, 120] width 11 height 11
drag, startPoint x: 276, startPoint y: 123, endPoint x: 270, endPoint y: 128, distance: 8.3
click at [270, 128] on label "listening to an audiobook." at bounding box center [412, 120] width 308 height 42
click at [270, 125] on input "listening to an audiobook." at bounding box center [274, 120] width 11 height 11
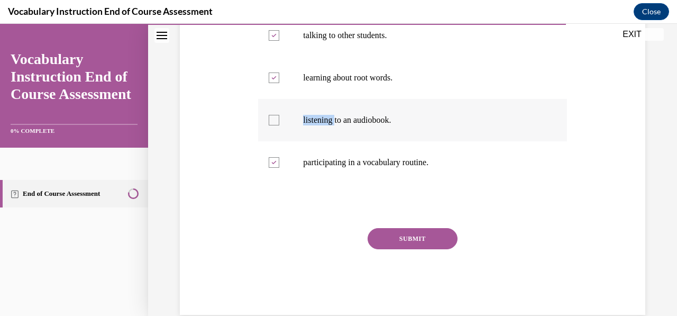
checkbox input "true"
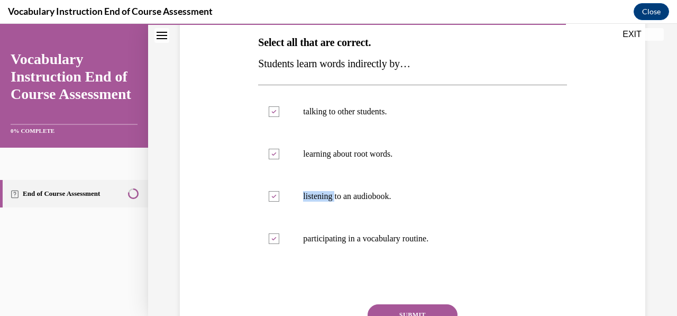
scroll to position [173, 0]
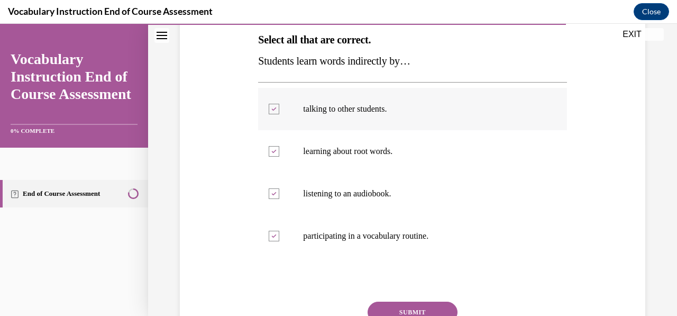
click at [278, 108] on label "talking to other students." at bounding box center [412, 109] width 308 height 42
click at [278, 108] on input "talking to other students." at bounding box center [274, 109] width 11 height 11
checkbox input "false"
click at [265, 154] on label "learning about root words." at bounding box center [412, 151] width 308 height 42
click at [269, 154] on input "learning about root words." at bounding box center [274, 151] width 11 height 11
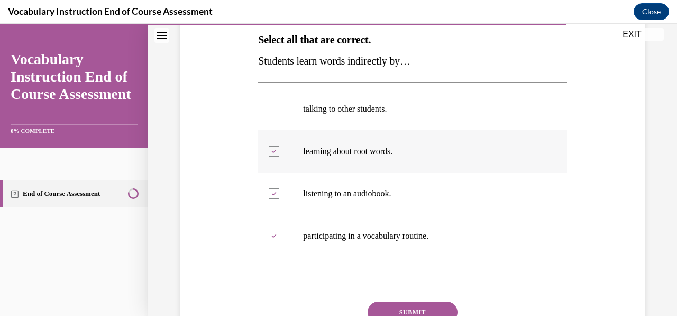
checkbox input "false"
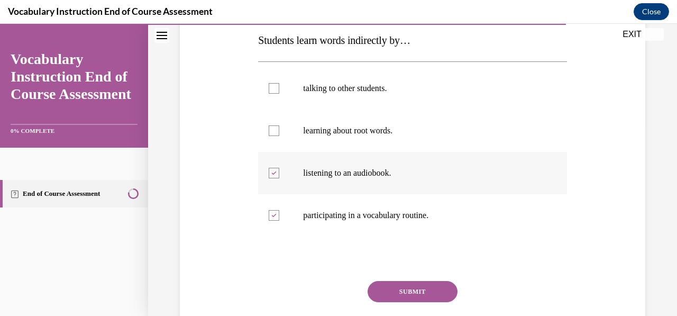
scroll to position [266, 0]
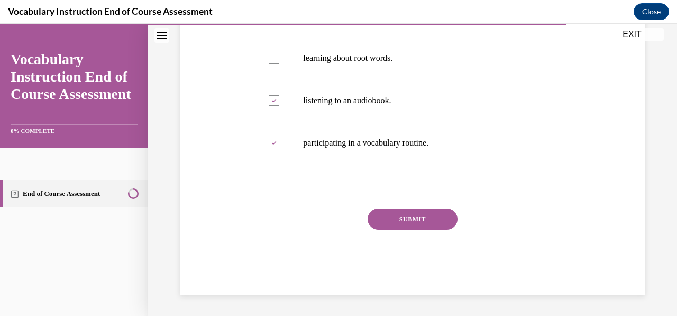
click at [415, 217] on button "SUBMIT" at bounding box center [413, 218] width 90 height 21
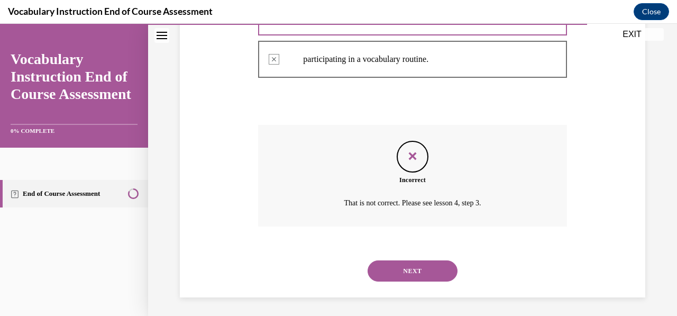
scroll to position [351, 0]
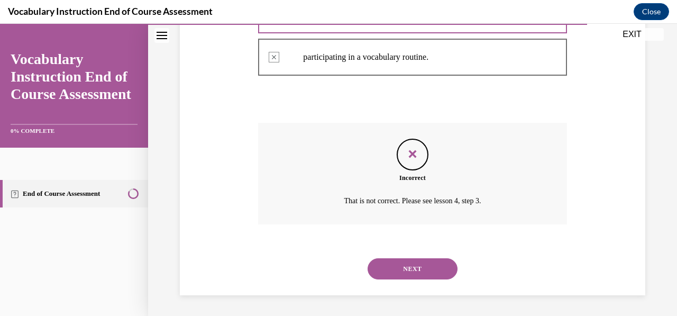
click at [409, 273] on button "NEXT" at bounding box center [413, 268] width 90 height 21
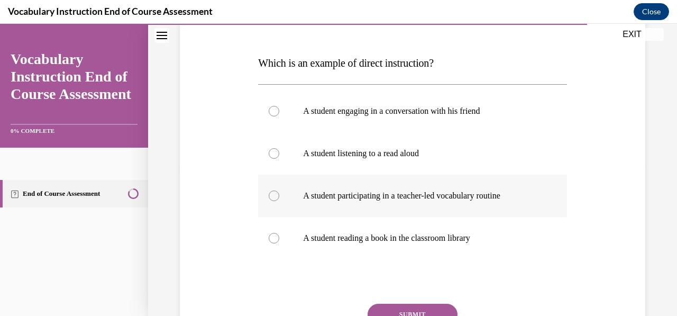
scroll to position [148, 0]
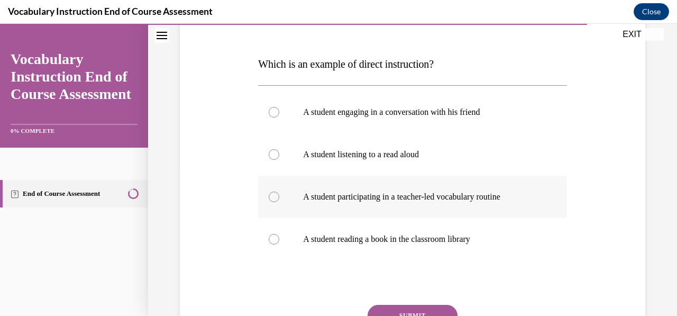
click at [273, 179] on label "A student participating in a teacher-led vocabulary routine" at bounding box center [412, 197] width 308 height 42
click at [273, 192] on input "A student participating in a teacher-led vocabulary routine" at bounding box center [274, 197] width 11 height 11
radio input "true"
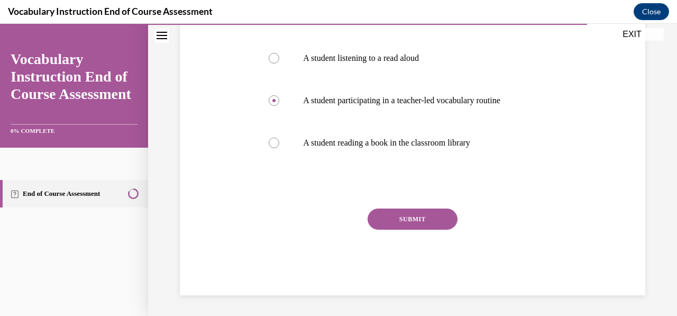
click at [391, 223] on button "SUBMIT" at bounding box center [413, 218] width 90 height 21
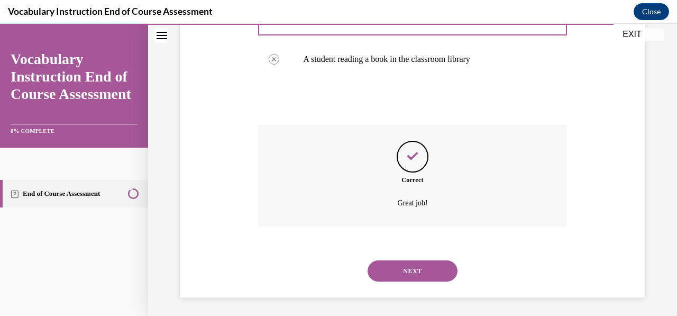
scroll to position [330, 0]
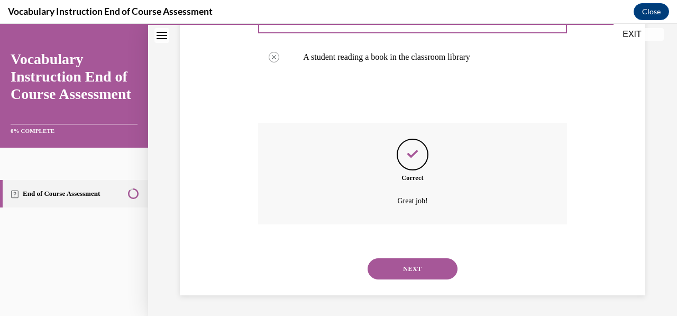
click at [392, 258] on button "NEXT" at bounding box center [413, 268] width 90 height 21
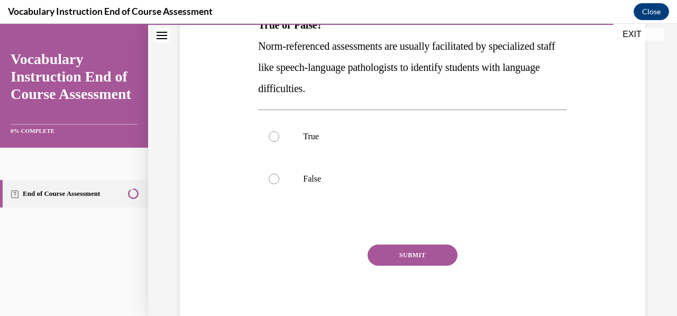
scroll to position [191, 0]
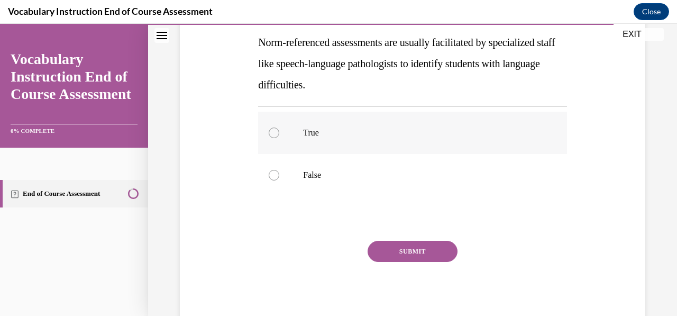
click at [274, 129] on div at bounding box center [274, 133] width 11 height 11
click at [274, 129] on input "True" at bounding box center [274, 133] width 11 height 11
radio input "true"
click at [398, 253] on button "SUBMIT" at bounding box center [413, 251] width 90 height 21
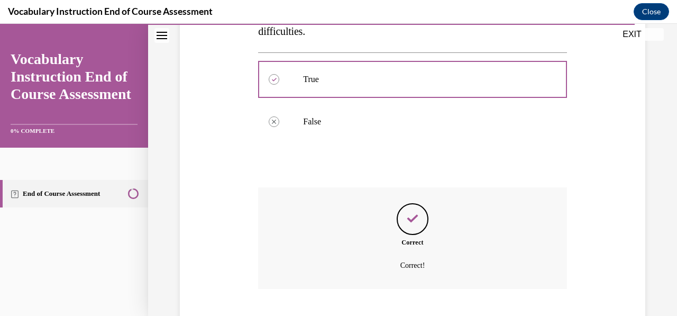
scroll to position [309, 0]
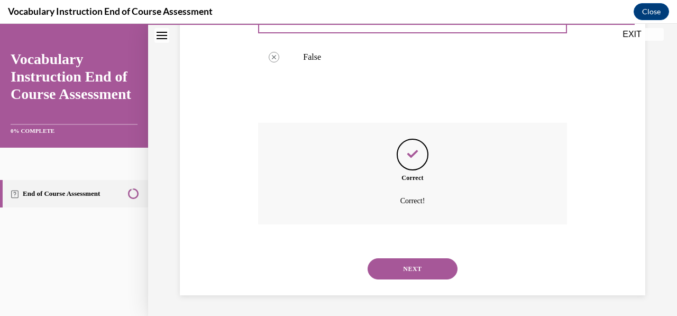
click at [398, 271] on button "NEXT" at bounding box center [413, 268] width 90 height 21
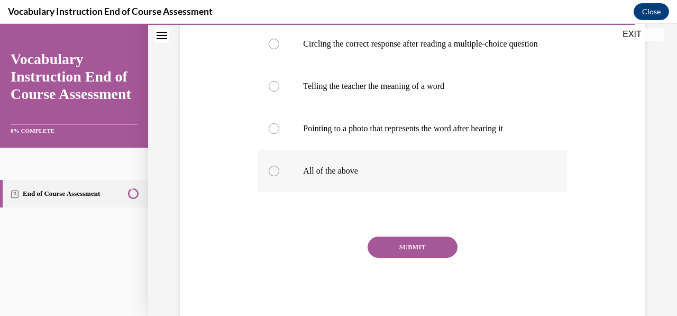
scroll to position [217, 0]
click at [274, 175] on div at bounding box center [274, 170] width 11 height 11
click at [274, 175] on input "All of the above" at bounding box center [274, 170] width 11 height 11
radio input "true"
click at [386, 257] on button "SUBMIT" at bounding box center [413, 245] width 90 height 21
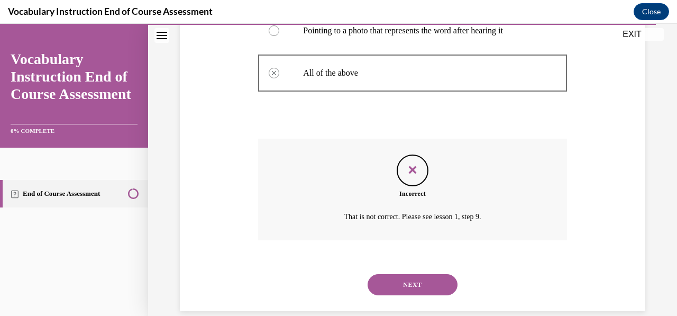
scroll to position [341, 0]
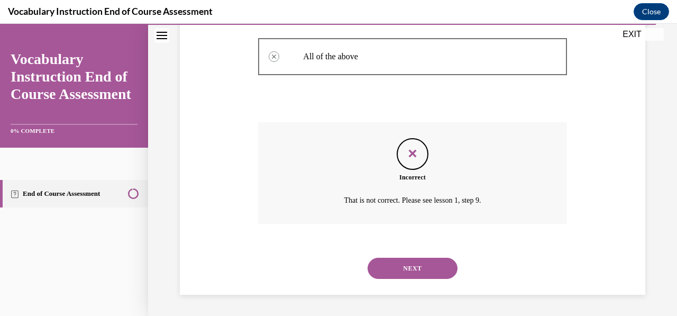
click at [393, 273] on button "NEXT" at bounding box center [413, 268] width 90 height 21
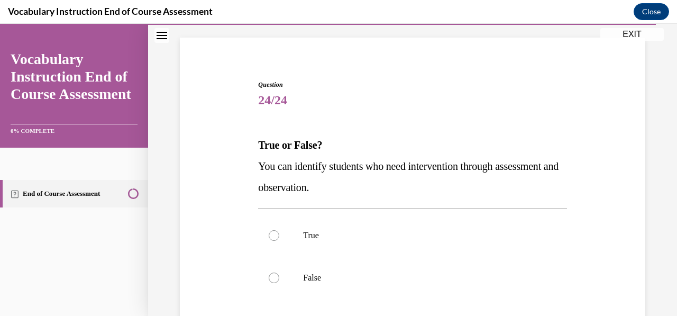
scroll to position [72, 0]
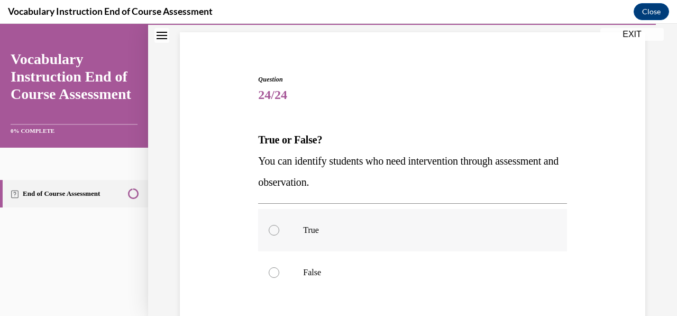
click at [279, 231] on label "True" at bounding box center [412, 230] width 308 height 42
click at [279, 231] on input "True" at bounding box center [274, 230] width 11 height 11
radio input "true"
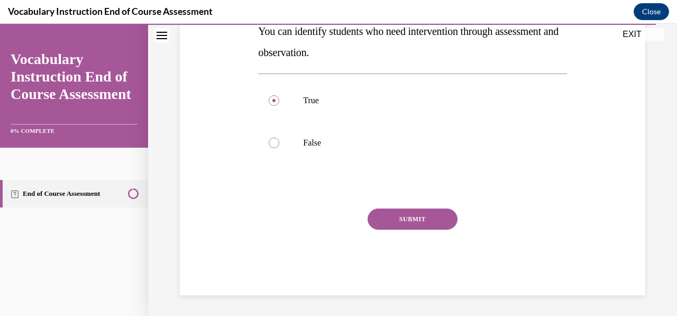
click at [389, 214] on button "SUBMIT" at bounding box center [413, 218] width 90 height 21
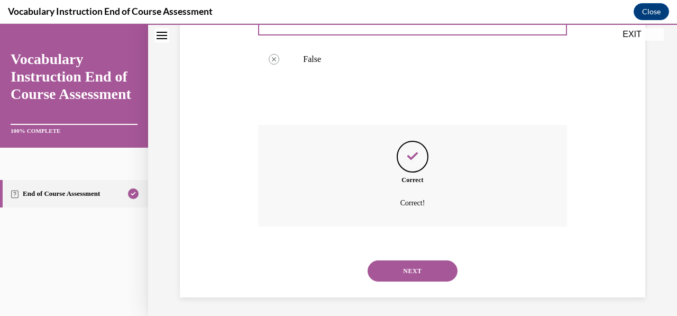
scroll to position [288, 0]
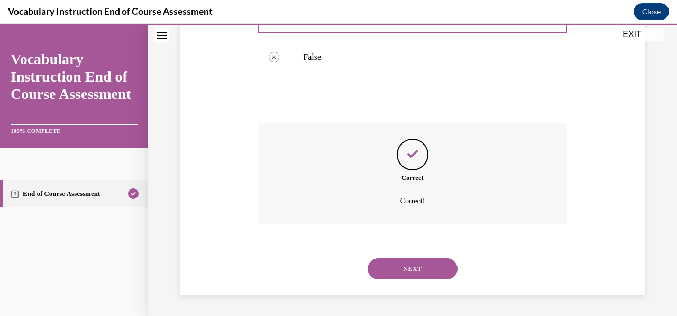
click at [387, 257] on div "NEXT" at bounding box center [412, 269] width 308 height 42
click at [385, 268] on button "NEXT" at bounding box center [413, 268] width 90 height 21
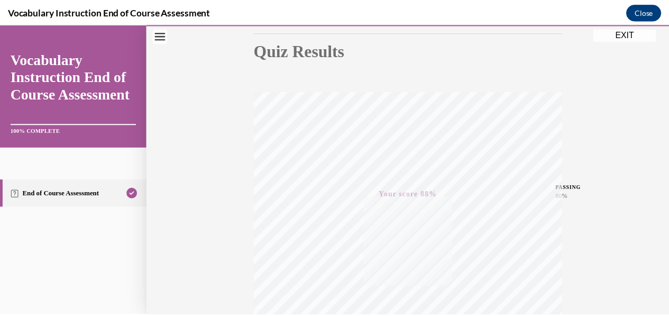
scroll to position [0, 0]
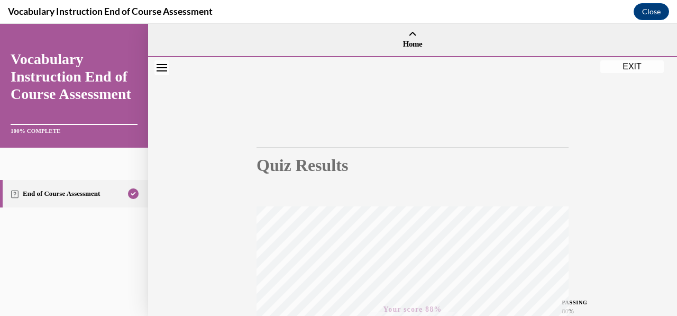
click at [612, 65] on button "EXIT" at bounding box center [632, 66] width 63 height 13
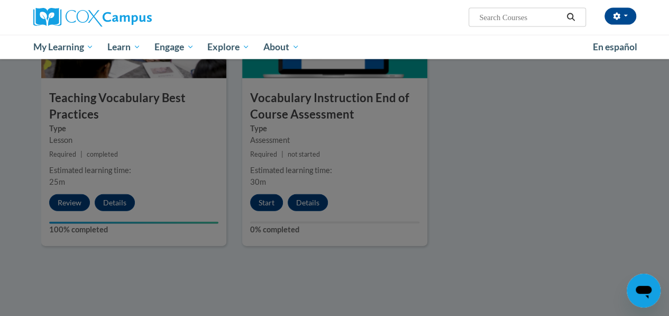
click at [560, 141] on div at bounding box center [334, 158] width 669 height 316
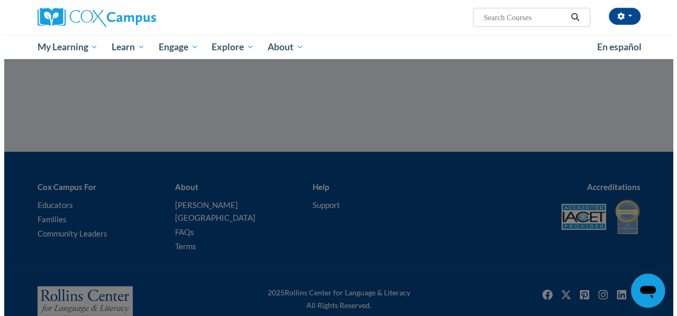
scroll to position [1395, 0]
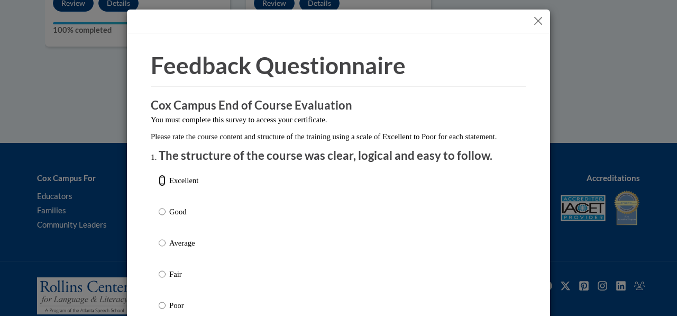
click at [159, 186] on input "Excellent" at bounding box center [162, 181] width 7 height 12
radio input "true"
click at [159, 186] on input "Excellent" at bounding box center [162, 181] width 7 height 12
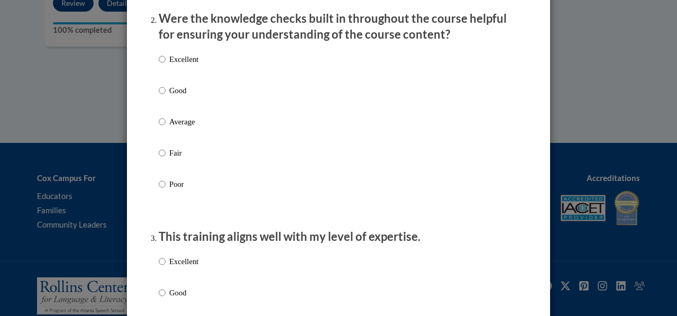
scroll to position [346, 0]
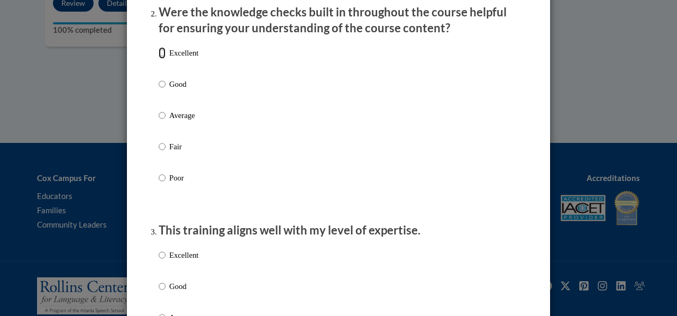
click at [159, 59] on input "Excellent" at bounding box center [162, 53] width 7 height 12
radio input "true"
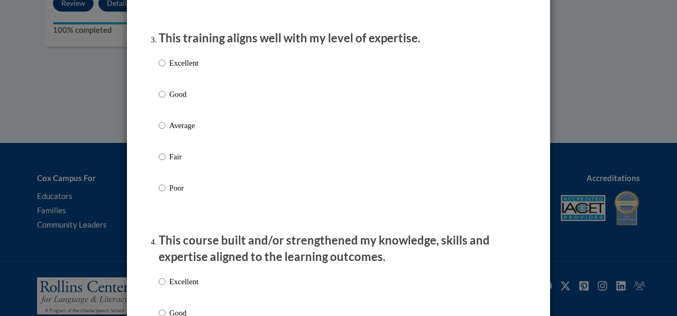
scroll to position [549, 0]
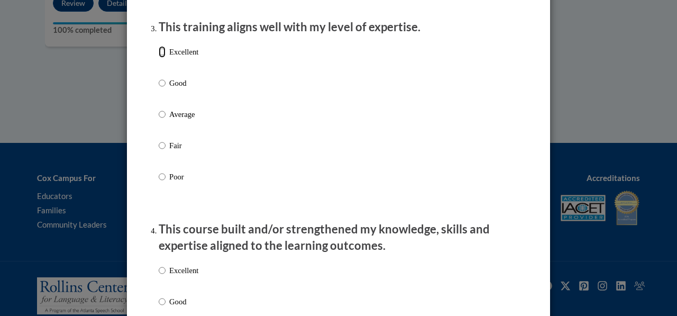
click at [159, 58] on input "Excellent" at bounding box center [162, 52] width 7 height 12
radio input "true"
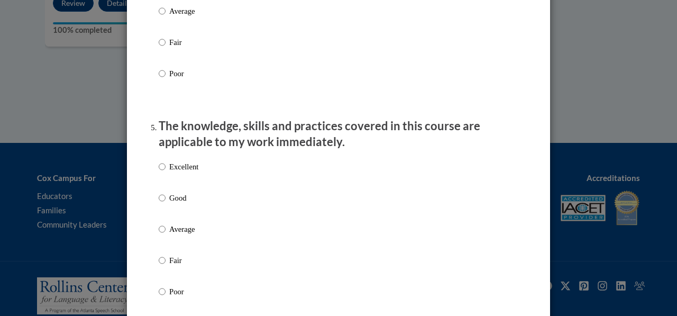
scroll to position [870, 0]
click at [159, 17] on input "Average" at bounding box center [162, 12] width 7 height 12
radio input "true"
click at [159, 17] on input "Average" at bounding box center [162, 12] width 7 height 12
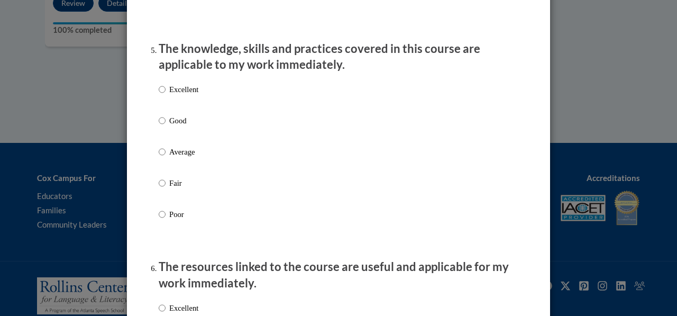
scroll to position [957, 0]
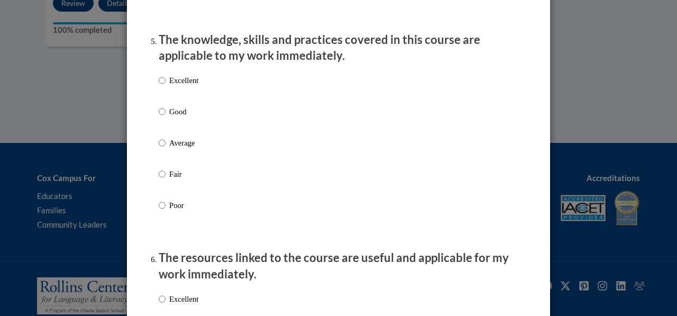
click at [153, 92] on ol "The structure of the course was clear, logical and easy to follow. Excellent Go…" at bounding box center [339, 196] width 376 height 2011
click at [159, 86] on input "Excellent" at bounding box center [162, 81] width 7 height 12
radio input "true"
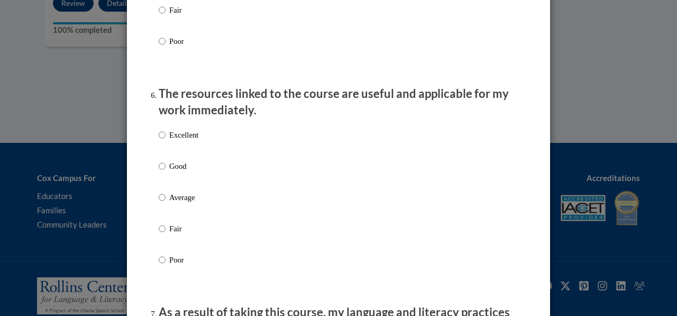
scroll to position [1122, 0]
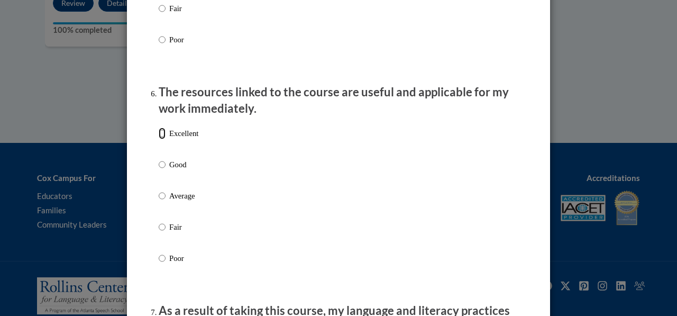
click at [159, 139] on input "Excellent" at bounding box center [162, 134] width 7 height 12
radio input "true"
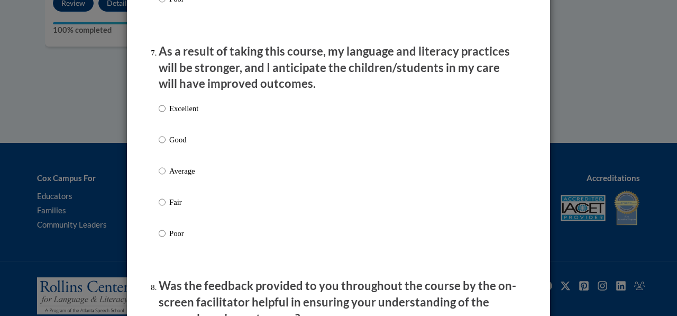
scroll to position [1383, 0]
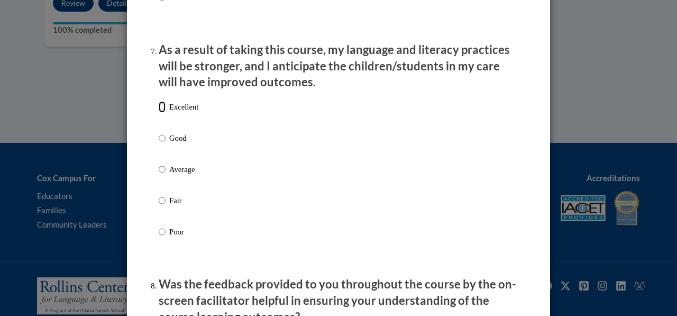
click at [159, 113] on input "Excellent" at bounding box center [162, 107] width 7 height 12
radio input "true"
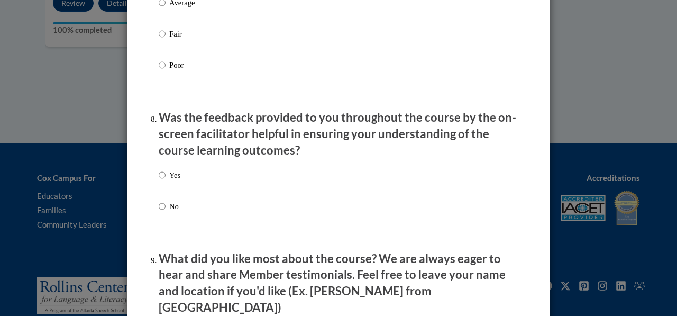
scroll to position [1560, 0]
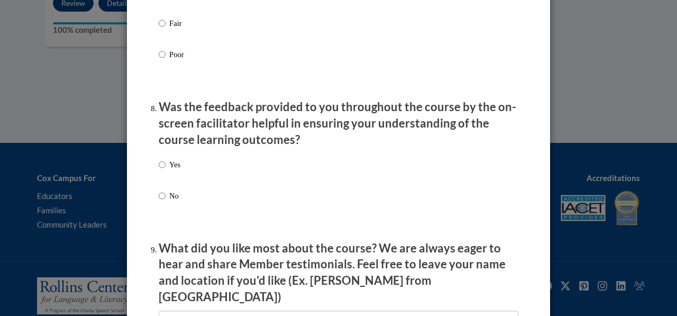
click at [159, 167] on div "Yes No" at bounding box center [170, 188] width 22 height 70
click at [159, 170] on input "Yes" at bounding box center [162, 165] width 7 height 12
radio input "true"
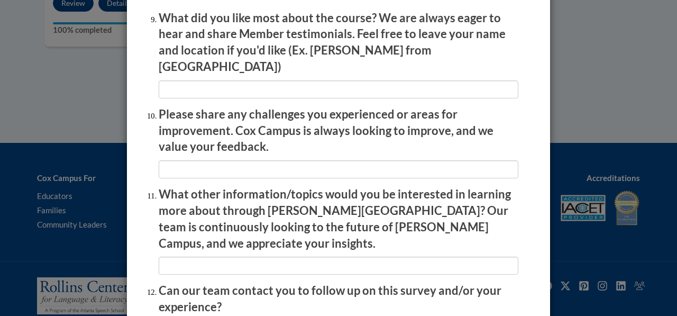
scroll to position [1801, 0]
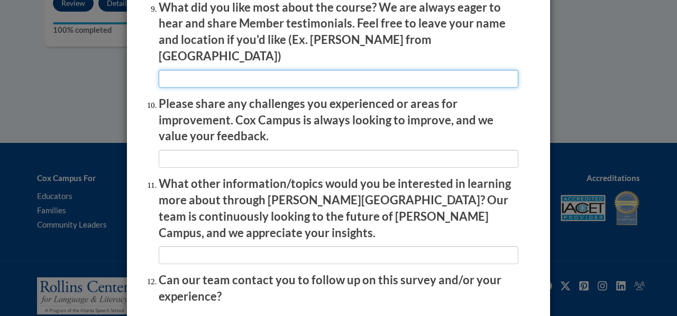
click at [201, 71] on input "textbox" at bounding box center [339, 79] width 360 height 18
type input "Everything was understandable"
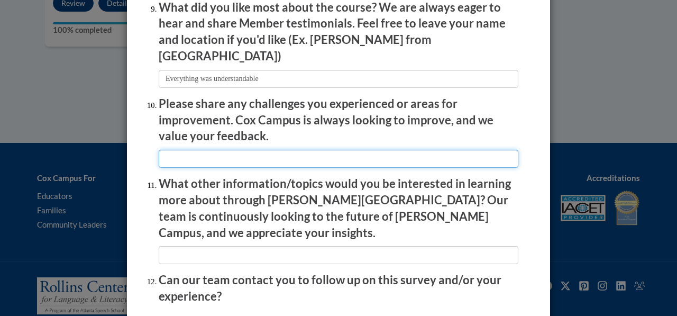
click at [187, 153] on input "textbox" at bounding box center [339, 159] width 360 height 18
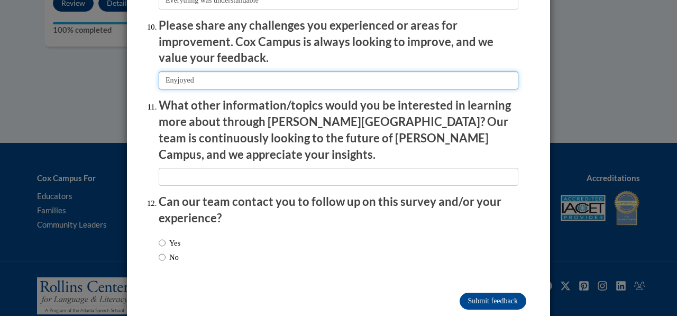
scroll to position [1884, 0]
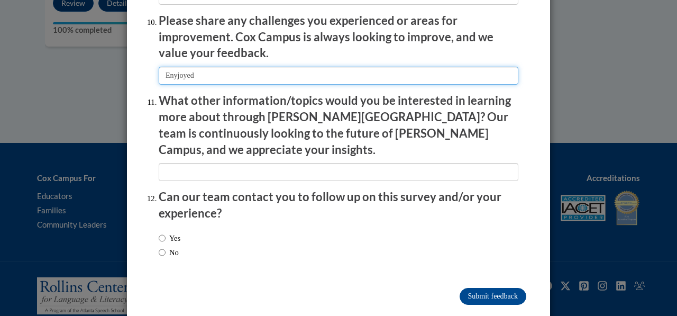
type input "Enyjoyed"
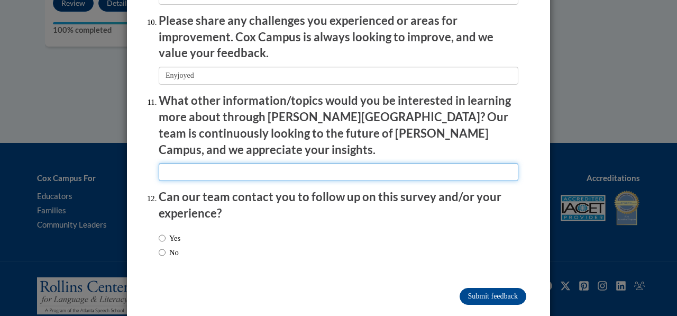
click at [186, 163] on input "textbox" at bounding box center [339, 172] width 360 height 18
type input "I"
type input "Everything is good"
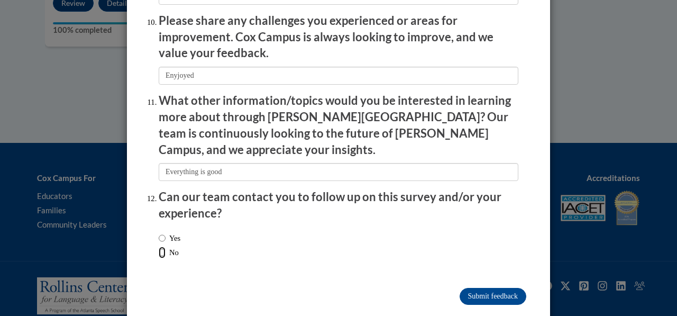
click at [160, 247] on input "No" at bounding box center [162, 253] width 7 height 12
radio input "true"
click at [503, 288] on input "Submit feedback" at bounding box center [493, 296] width 67 height 17
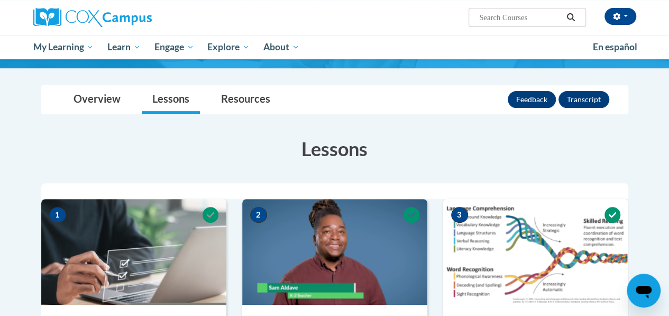
scroll to position [0, 0]
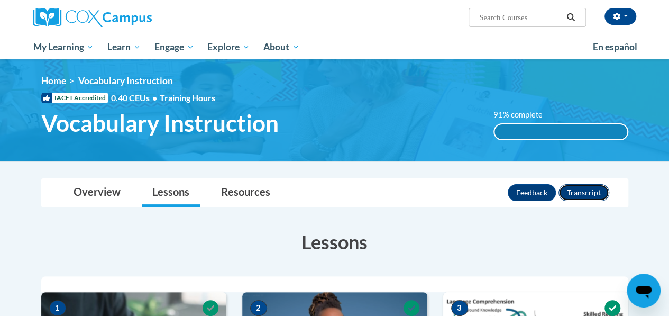
click at [589, 192] on button "Transcript" at bounding box center [584, 192] width 51 height 17
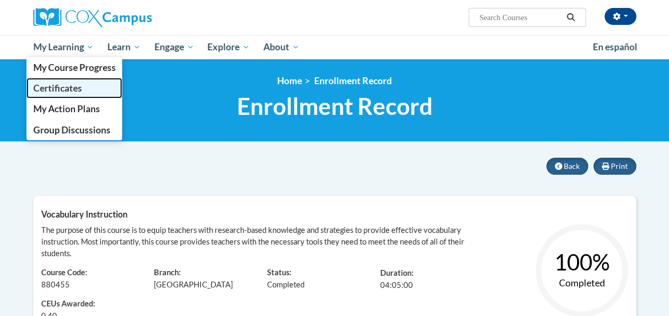
click at [77, 88] on span "Certificates" at bounding box center [57, 88] width 49 height 11
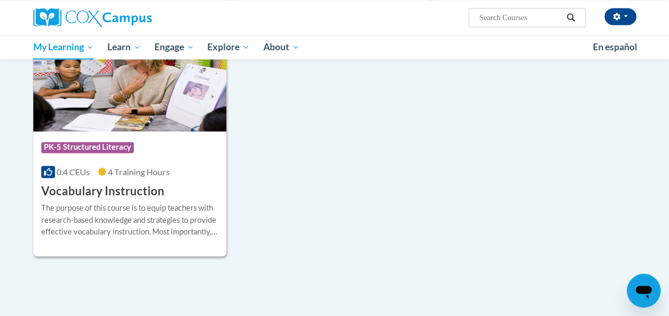
scroll to position [783, 0]
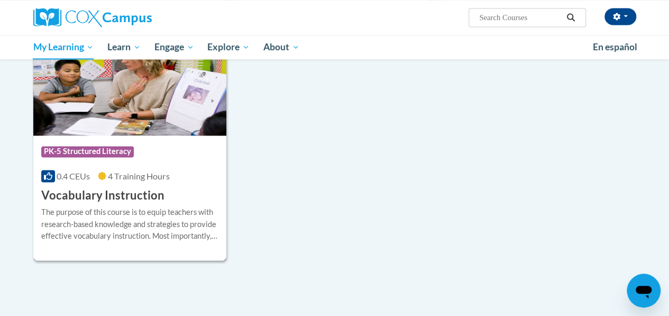
click at [95, 154] on span "PK-5 Structured Literacy" at bounding box center [87, 151] width 93 height 11
